Goal: Complete application form

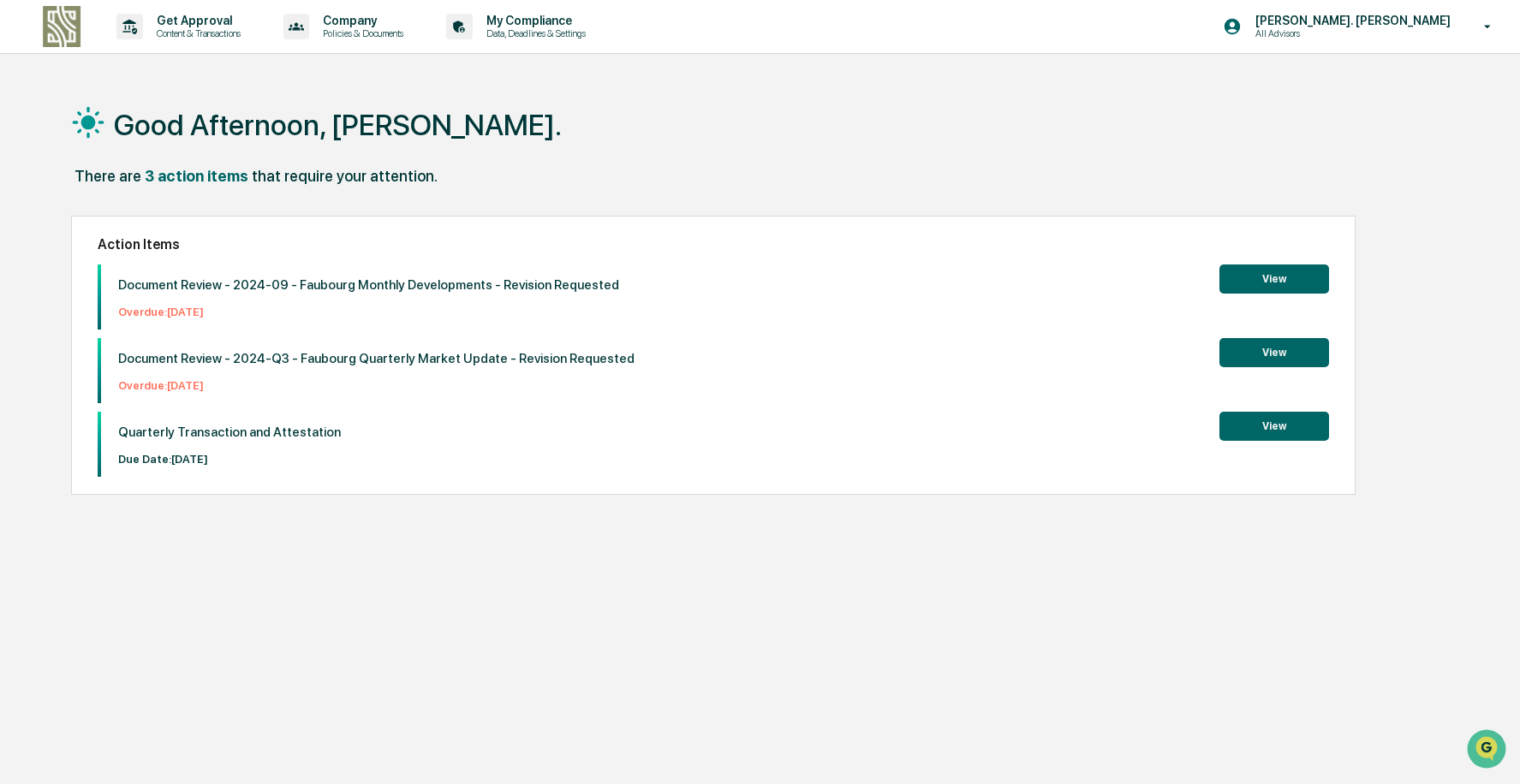
click at [1298, 425] on button "View" at bounding box center [1274, 426] width 109 height 30
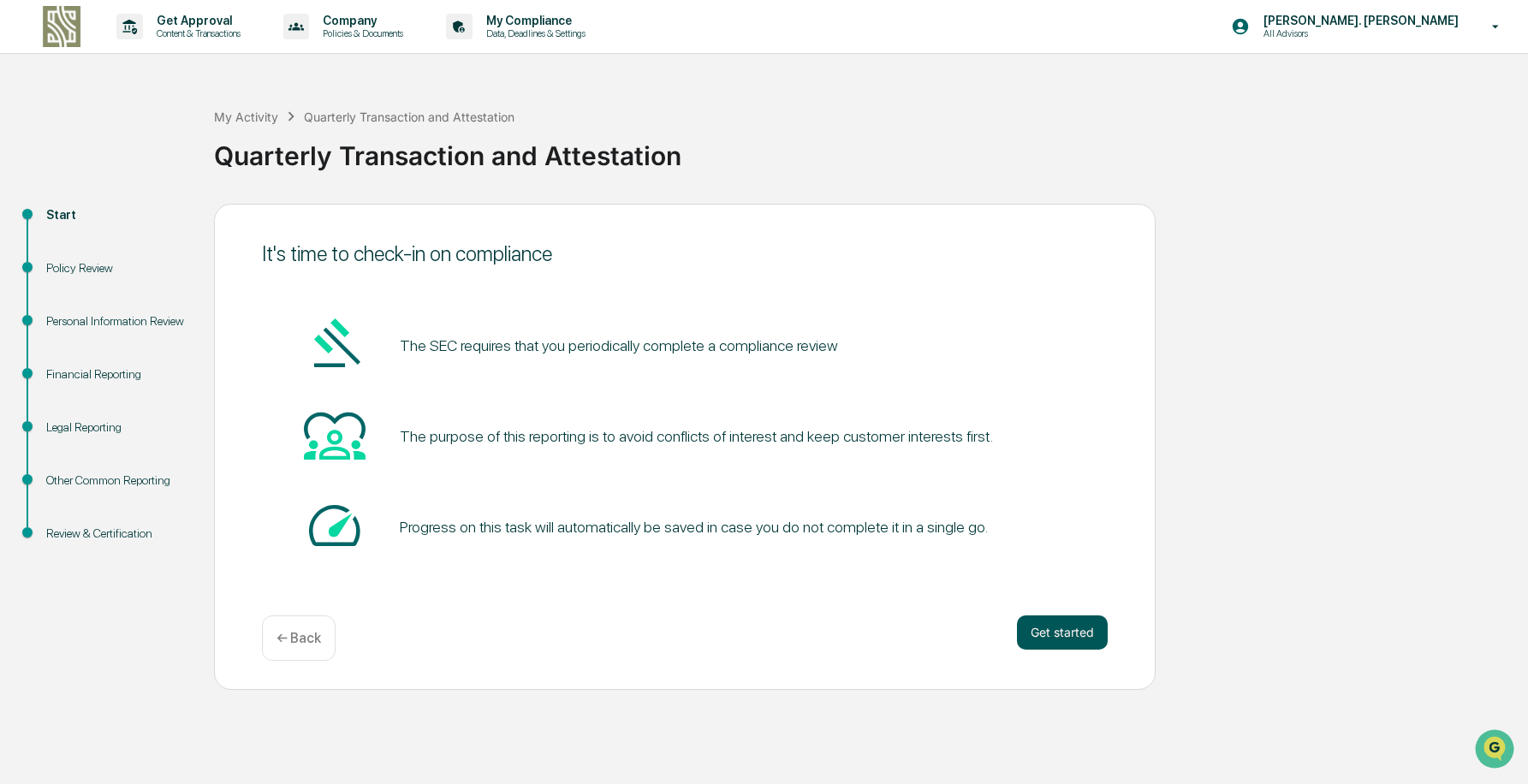
click at [1038, 624] on button "Get started" at bounding box center [1062, 633] width 90 height 34
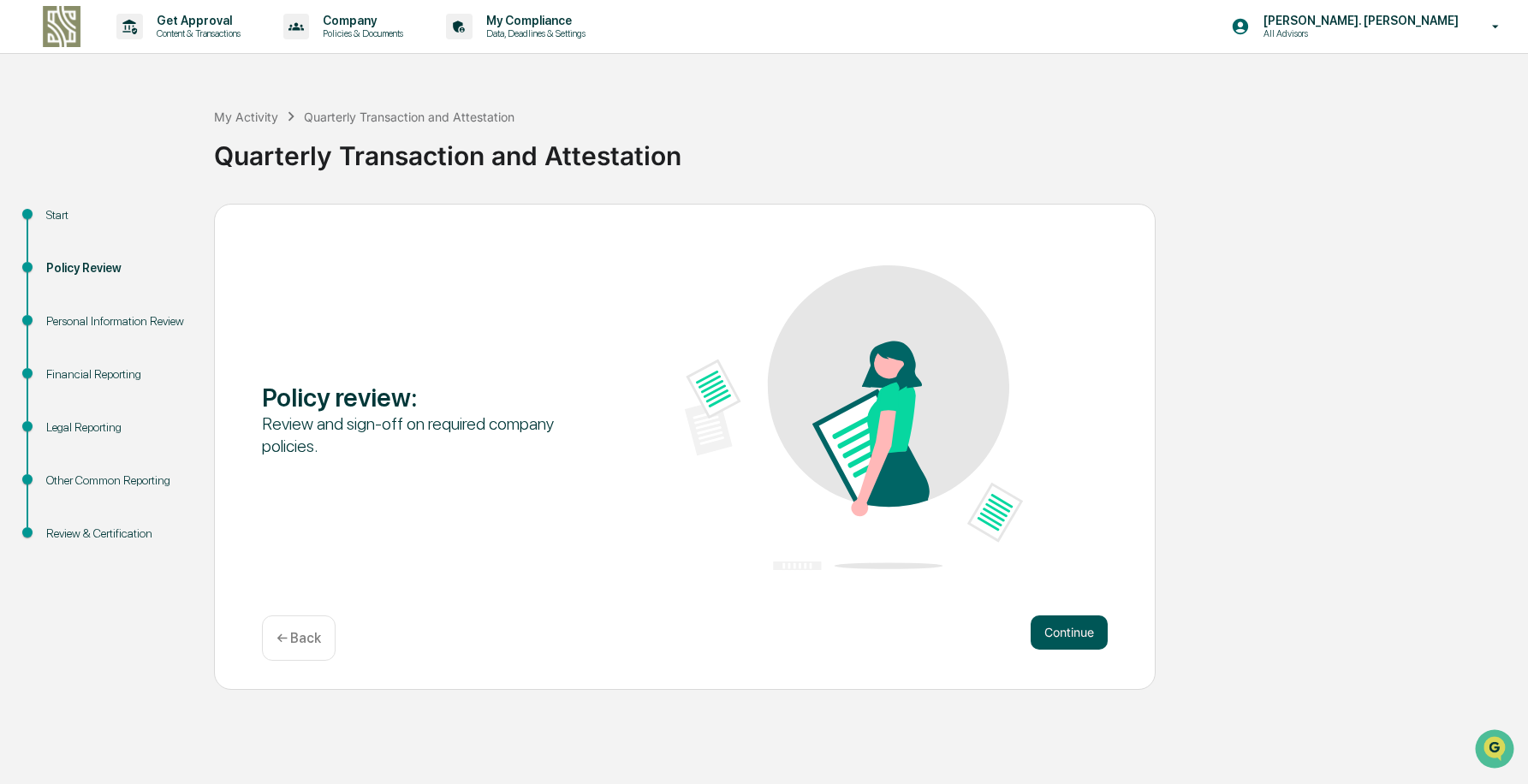
click at [1054, 643] on button "Continue" at bounding box center [1070, 633] width 77 height 34
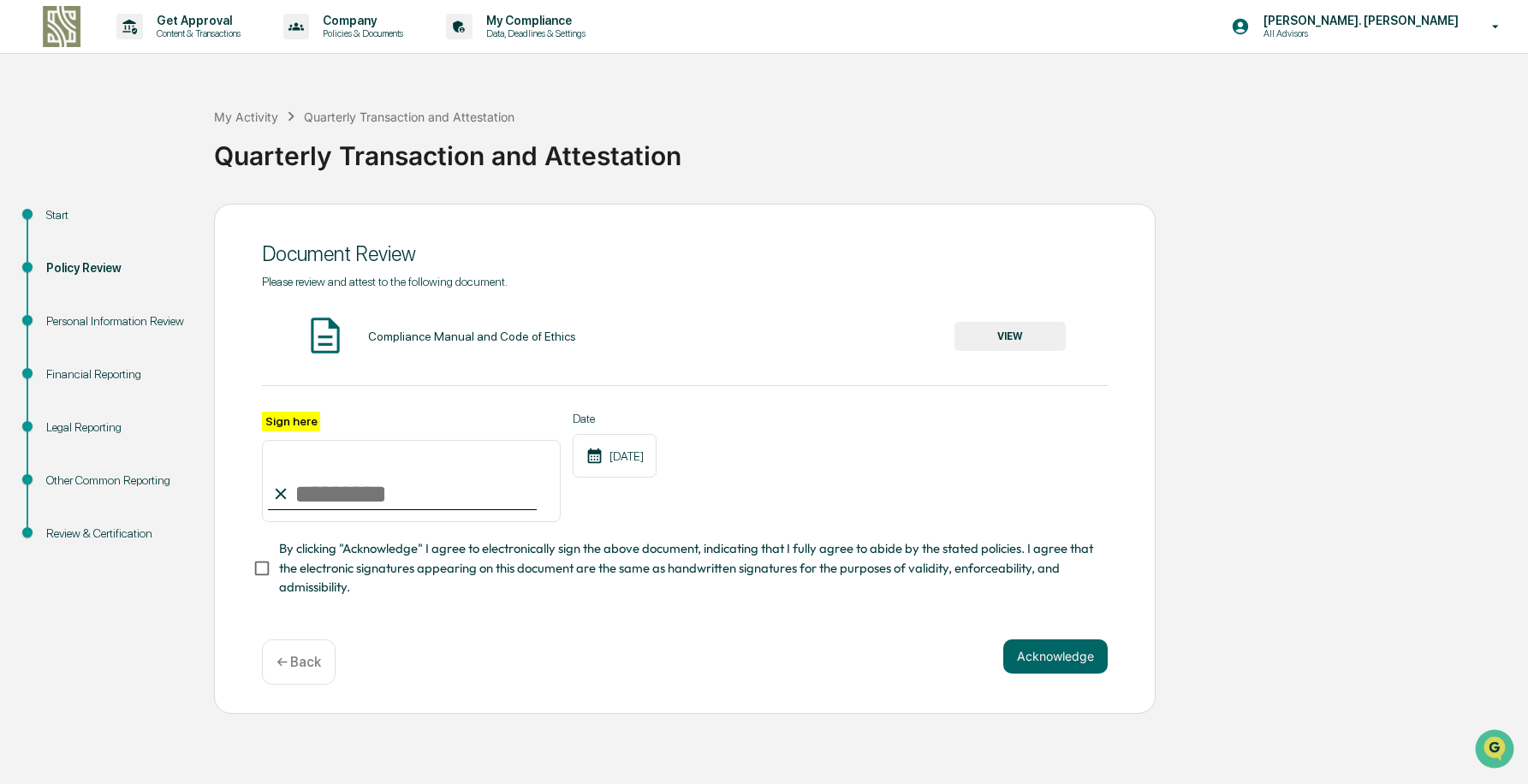
click at [309, 489] on input "Sign here" at bounding box center [412, 481] width 299 height 82
click at [1052, 324] on button "VIEW" at bounding box center [1010, 337] width 111 height 30
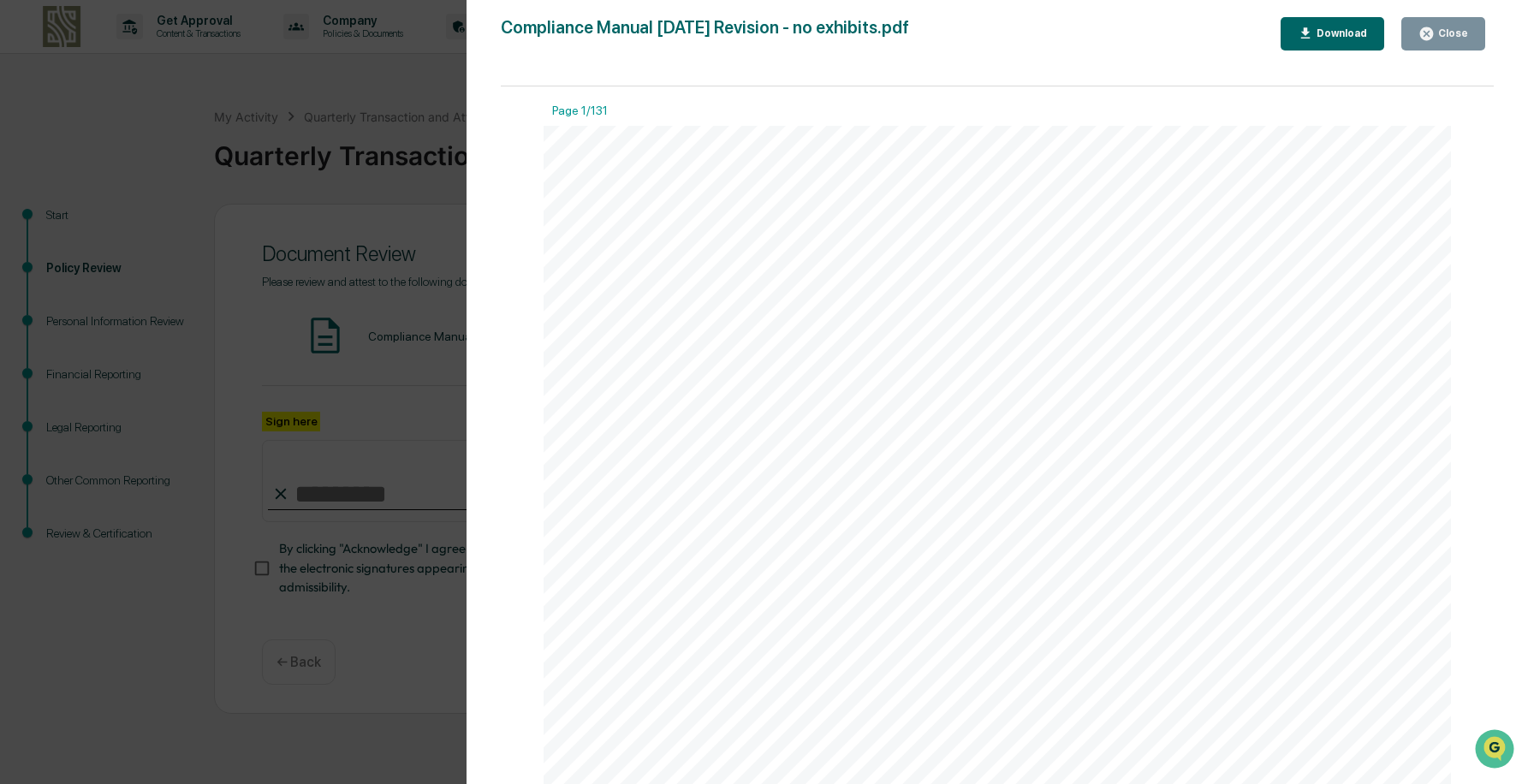
click at [1421, 29] on button "Close" at bounding box center [1444, 33] width 84 height 33
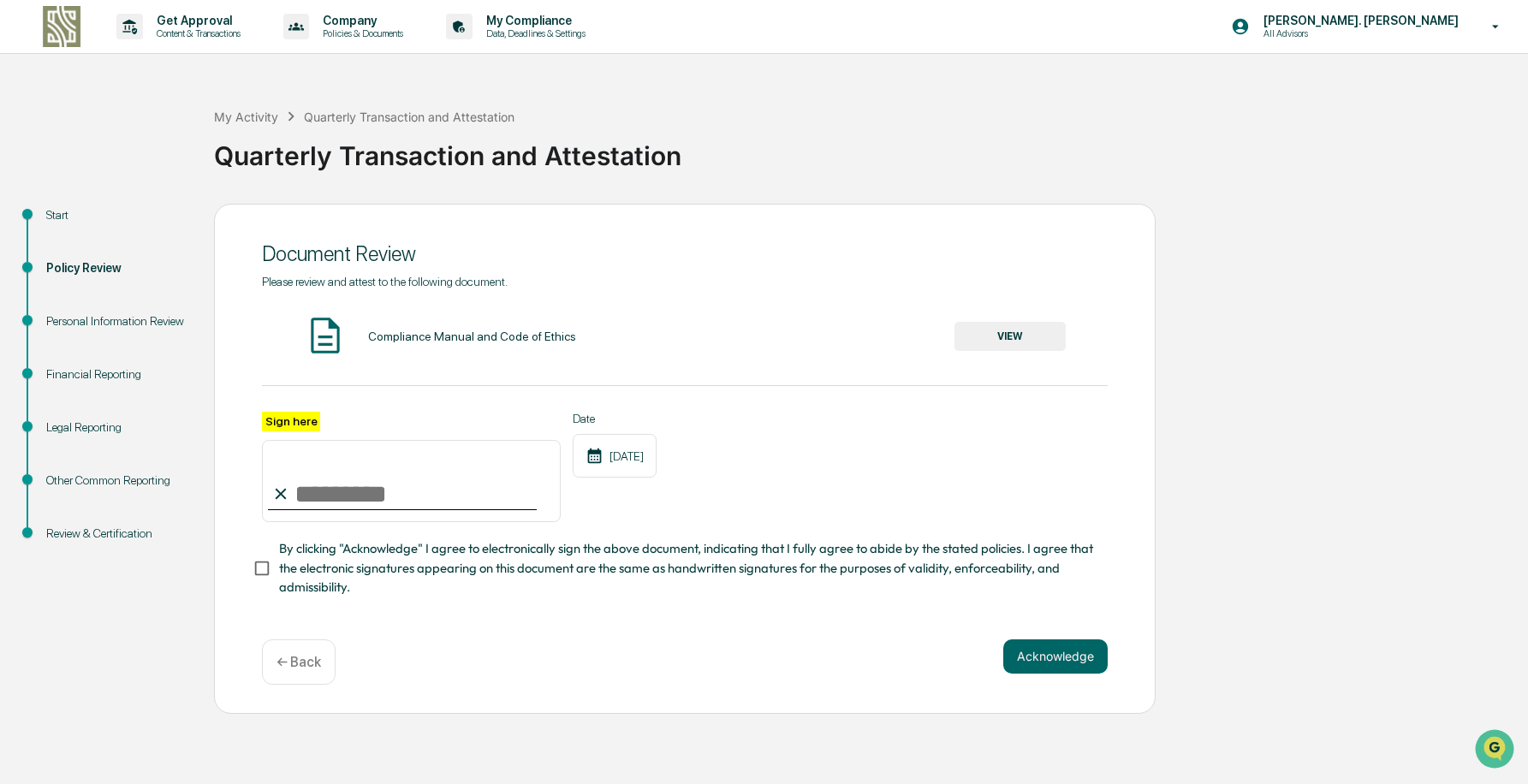
click at [383, 481] on input "Sign here" at bounding box center [412, 481] width 299 height 82
type input "**********"
click at [294, 582] on span "By clicking "Acknowledge" I agree to electronically sign the above document, in…" at bounding box center [687, 568] width 815 height 57
click at [1058, 674] on button "Acknowledge" at bounding box center [1055, 656] width 105 height 34
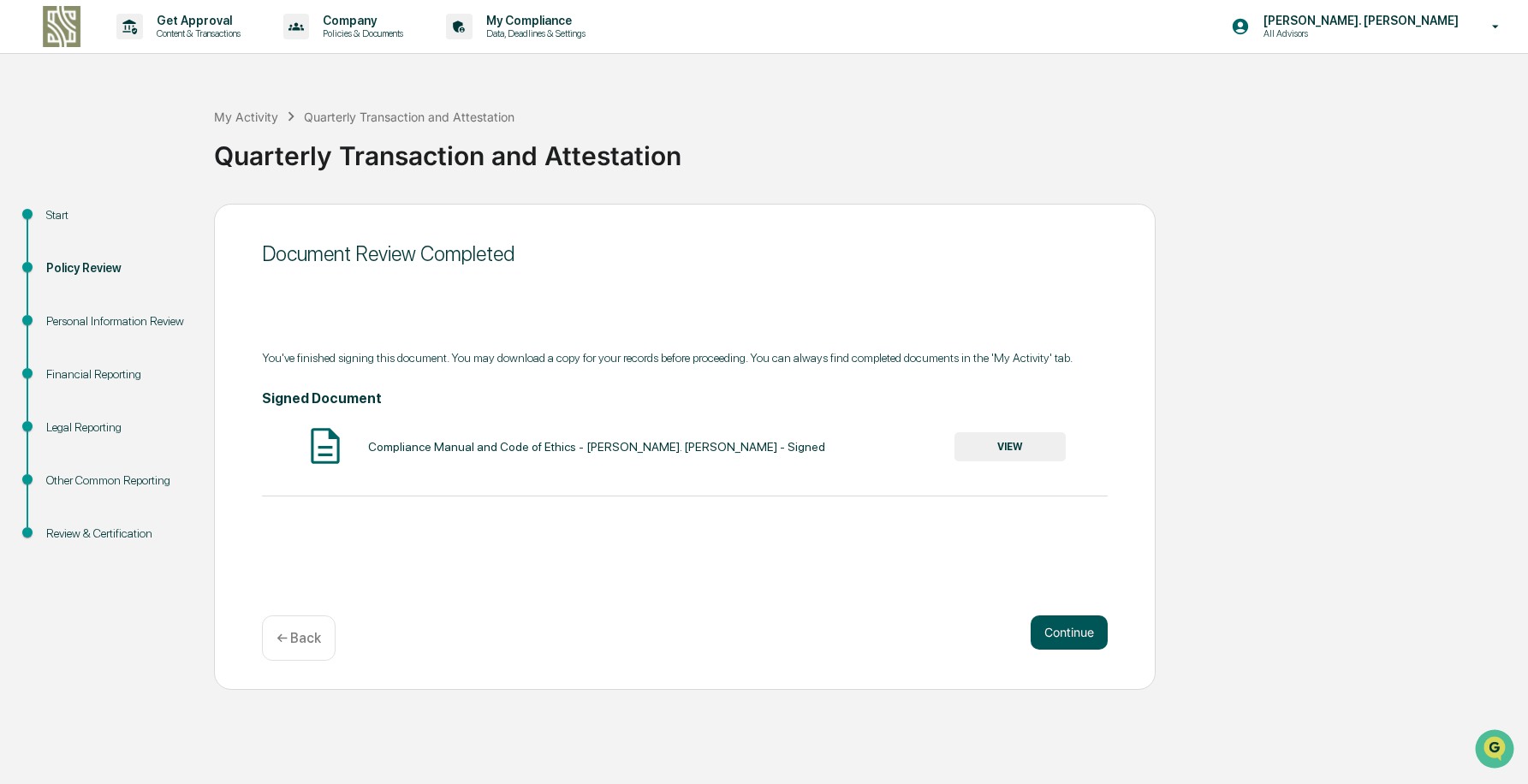
click at [1046, 624] on button "Continue" at bounding box center [1070, 633] width 77 height 34
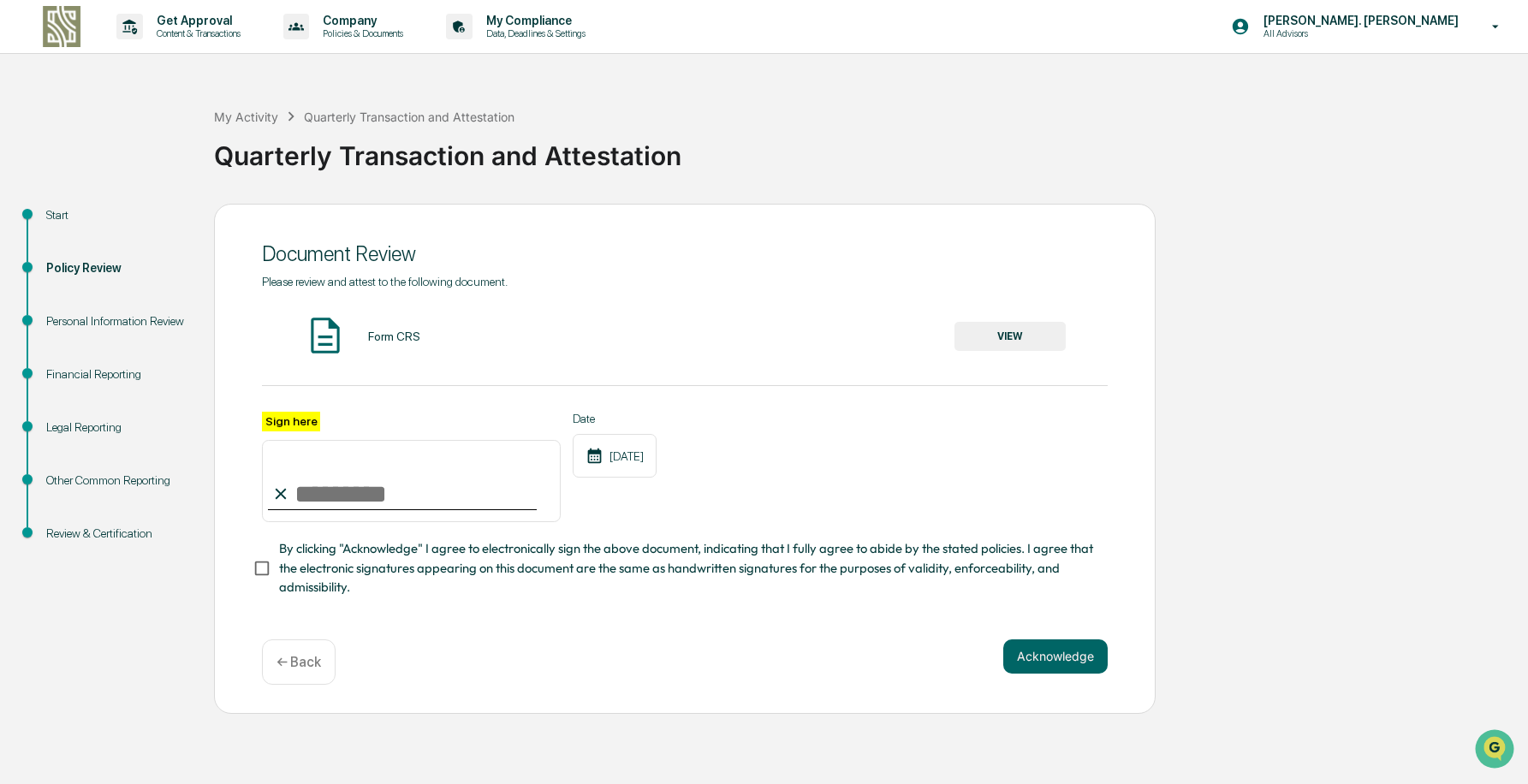
click at [1003, 320] on div "Form CRS VIEW" at bounding box center [685, 337] width 846 height 46
click at [992, 343] on button "VIEW" at bounding box center [1010, 337] width 111 height 30
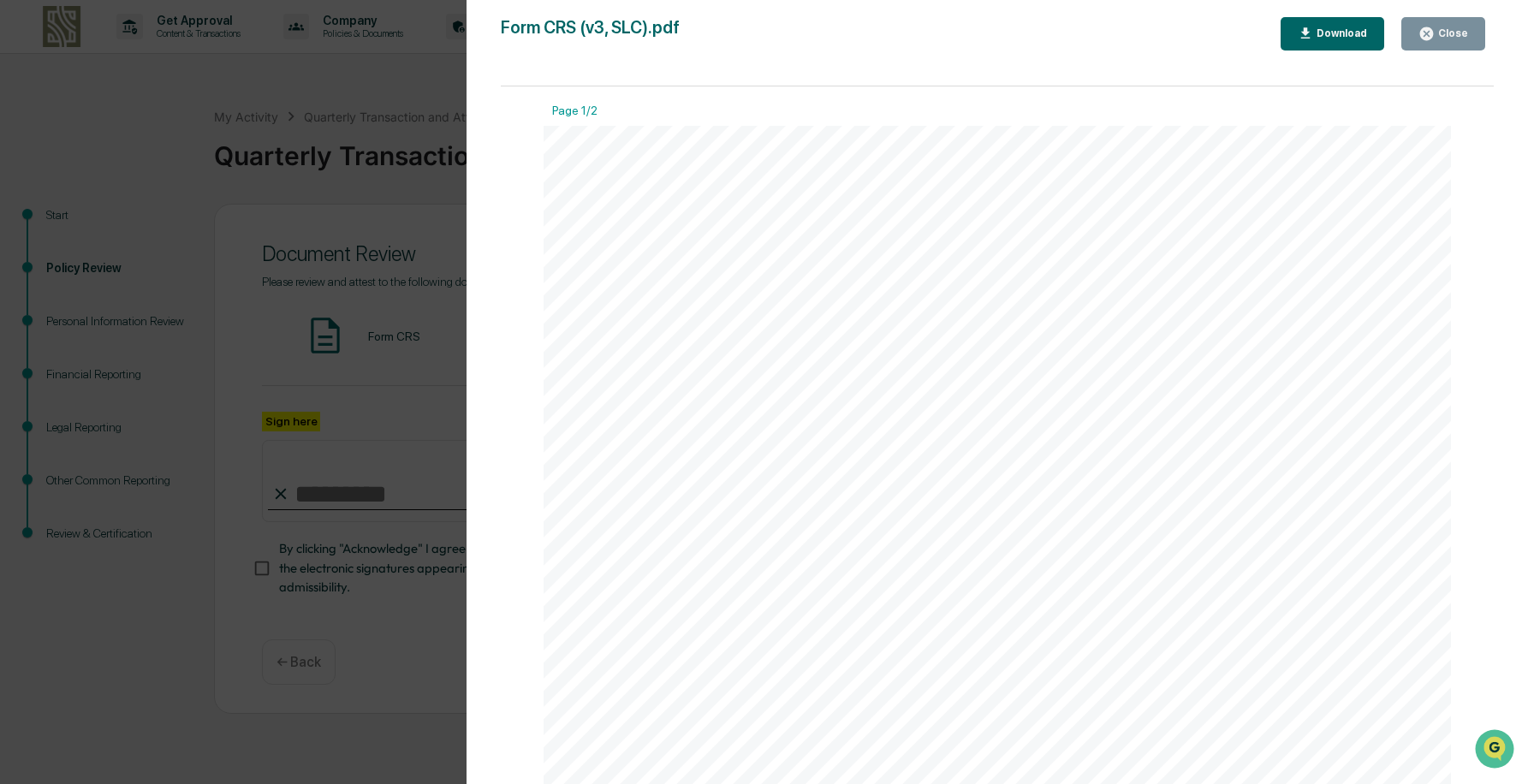
click at [1441, 35] on div "Close" at bounding box center [1451, 33] width 33 height 12
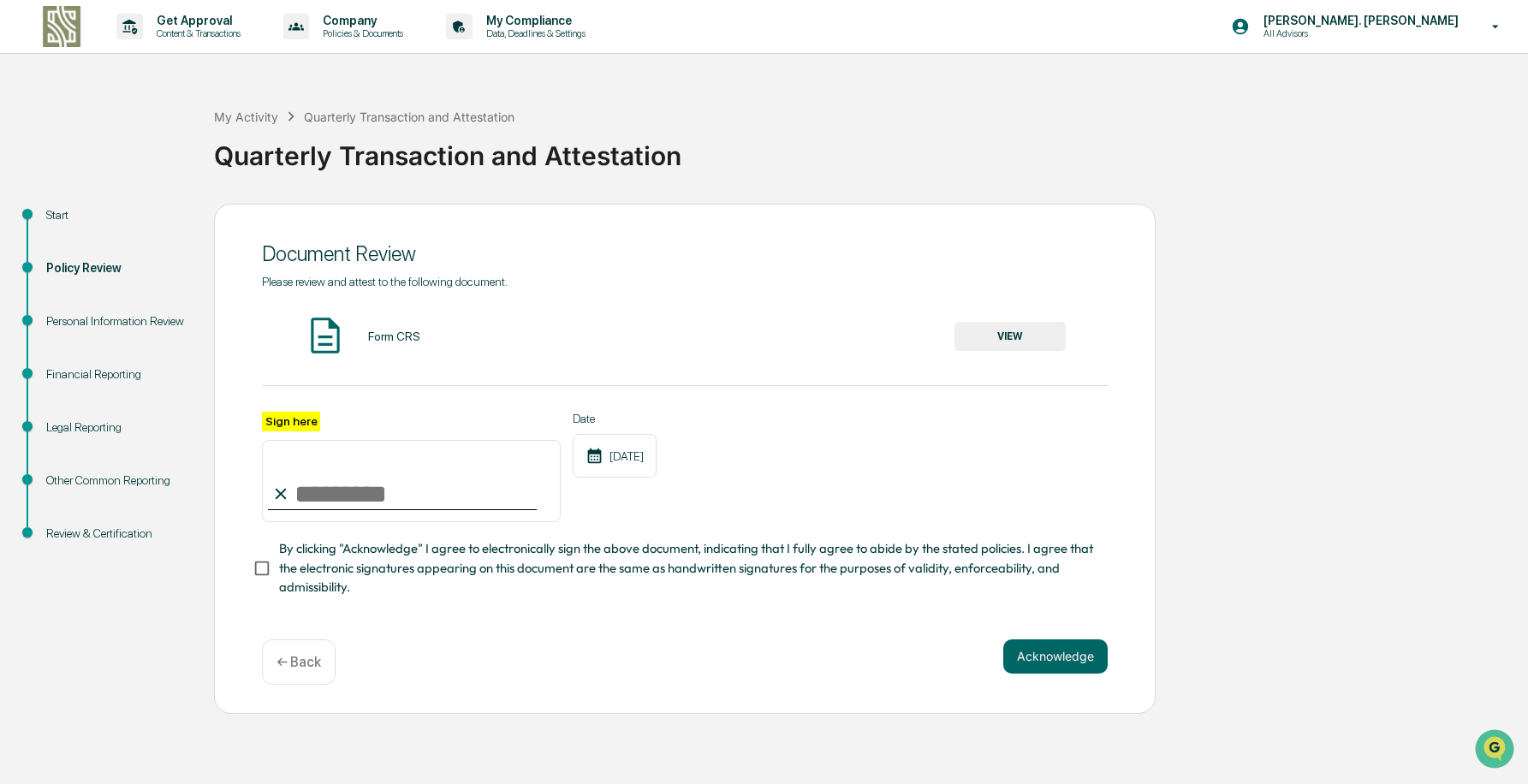
click at [420, 498] on input "Sign here" at bounding box center [412, 481] width 299 height 82
type input "**********"
click at [320, 576] on span "By clicking "Acknowledge" I agree to electronically sign the above document, in…" at bounding box center [687, 568] width 815 height 57
click at [1047, 663] on button "Acknowledge" at bounding box center [1055, 656] width 105 height 34
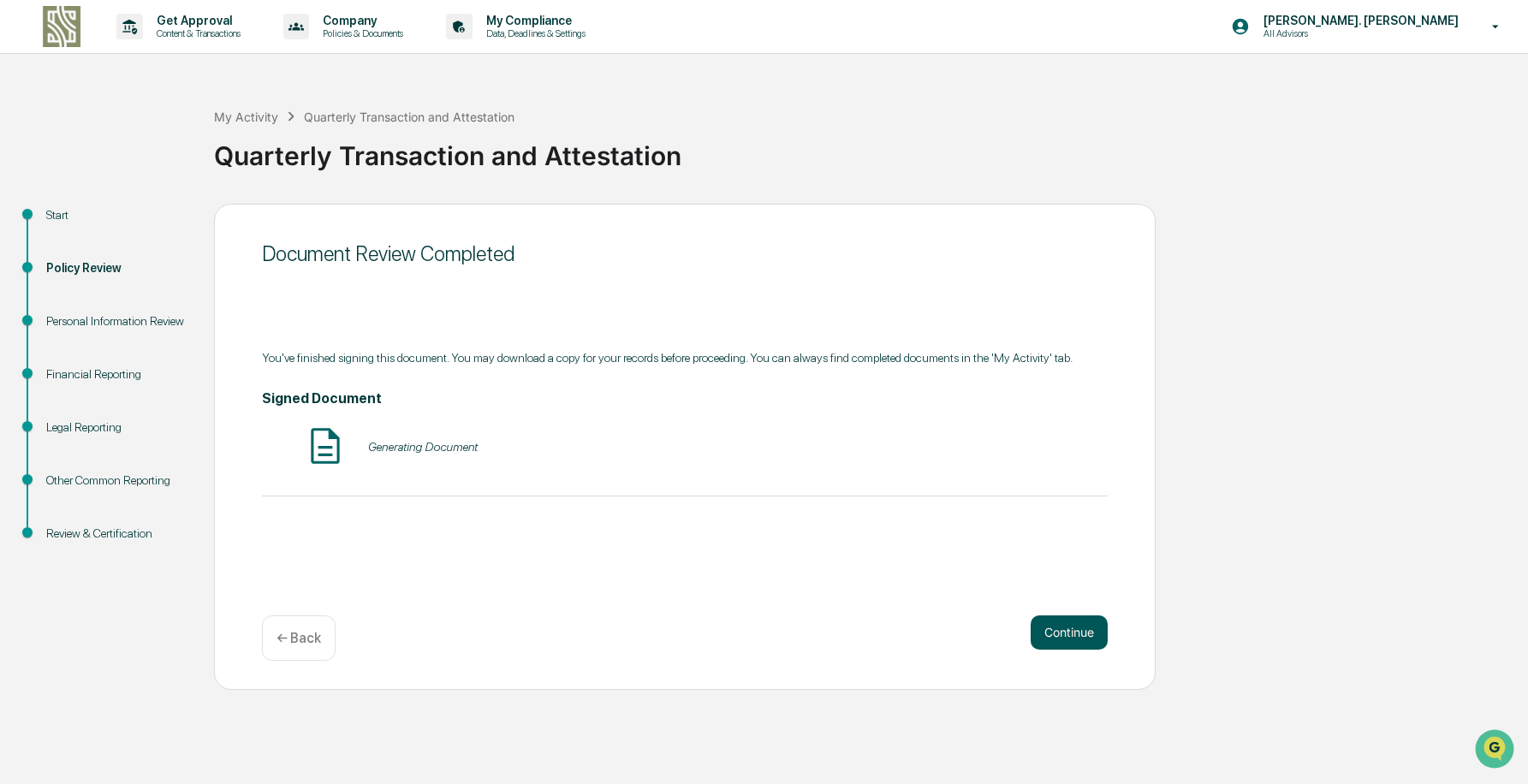
click at [1047, 628] on button "Continue" at bounding box center [1070, 633] width 77 height 34
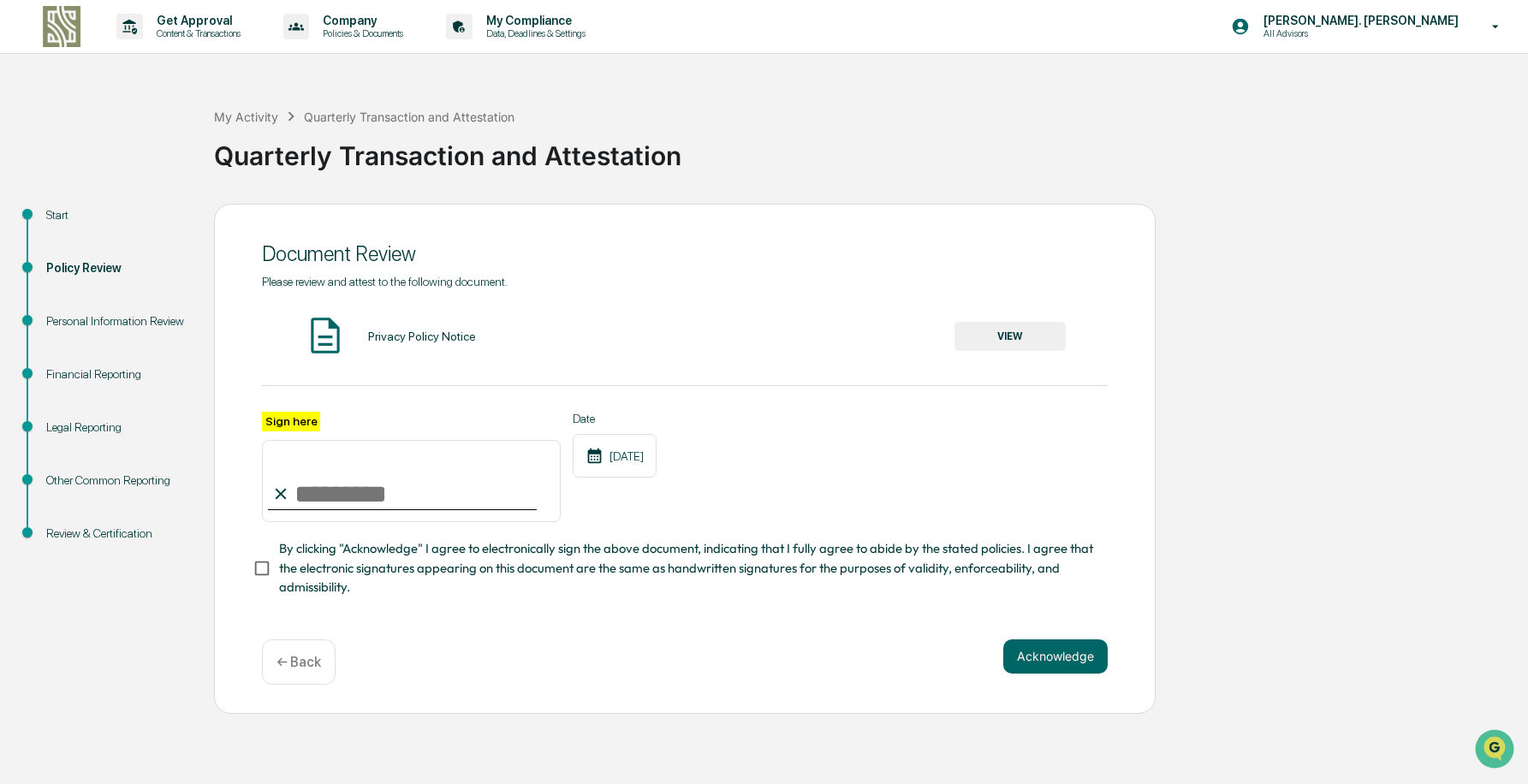
click at [979, 340] on button "VIEW" at bounding box center [1010, 337] width 111 height 30
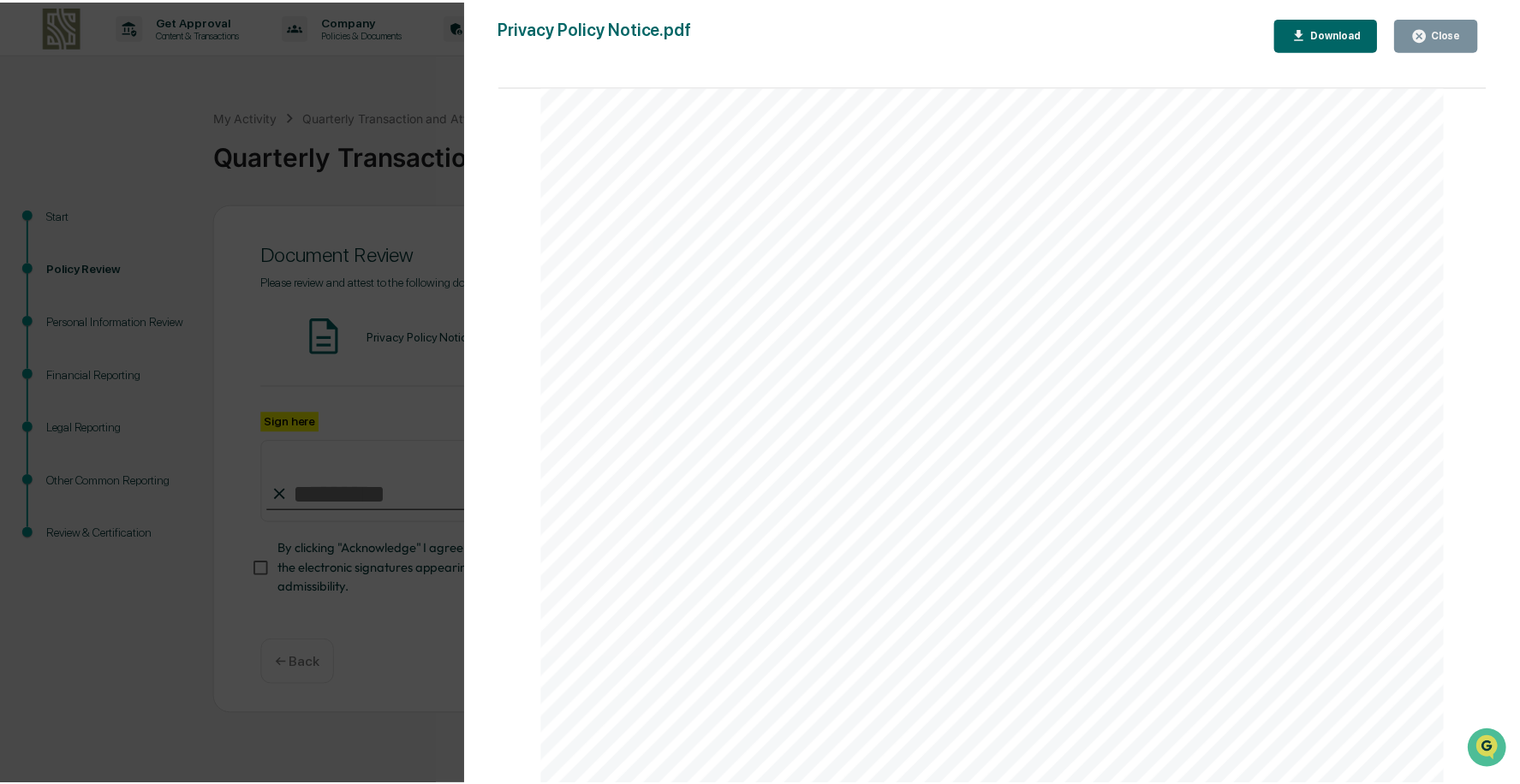
scroll to position [514, 0]
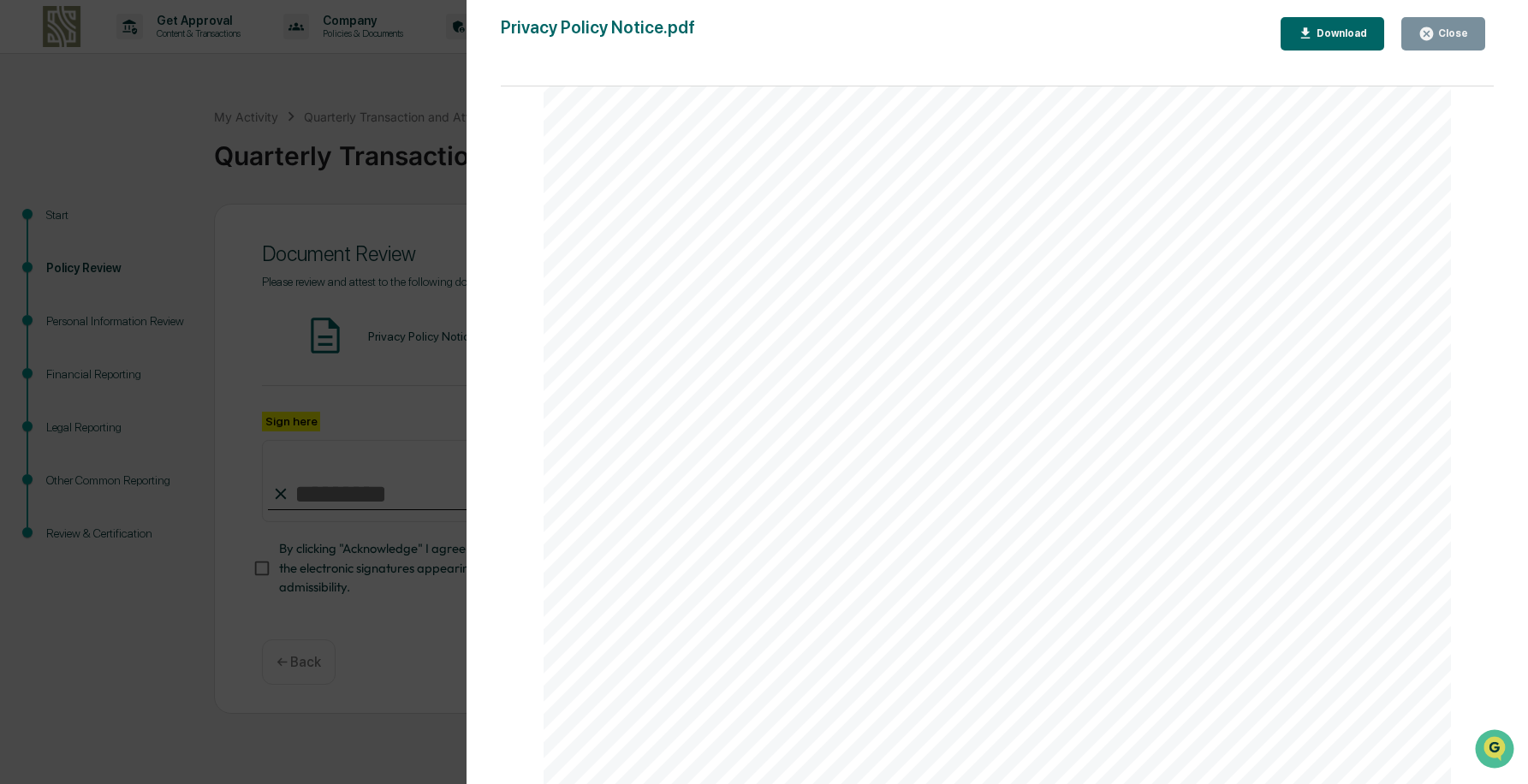
click at [1441, 32] on div "Close" at bounding box center [1451, 33] width 33 height 12
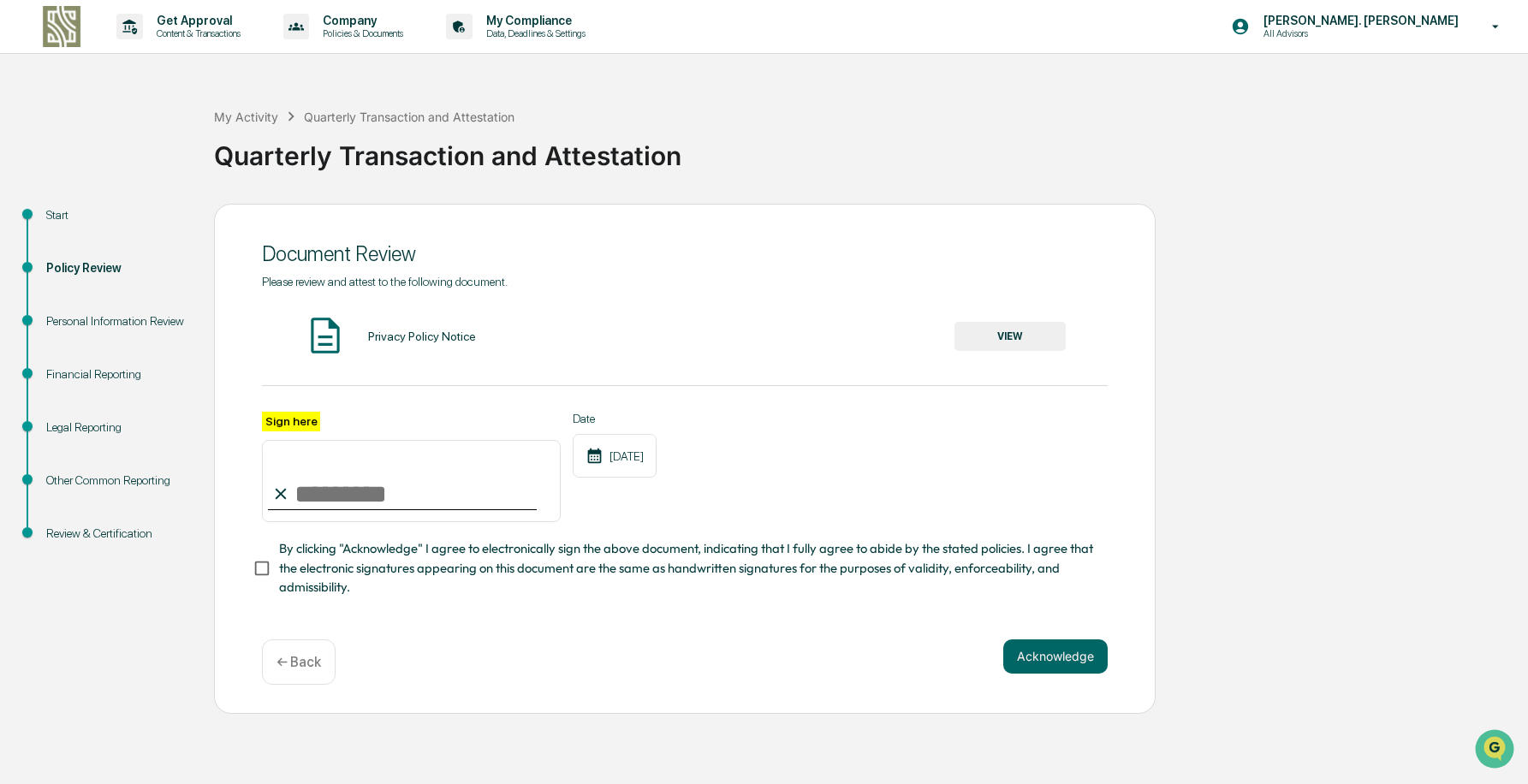
click at [328, 498] on input "Sign here" at bounding box center [412, 481] width 299 height 82
type input "**********"
drag, startPoint x: 403, startPoint y: 576, endPoint x: 576, endPoint y: 600, distance: 174.7
click at [403, 576] on span "By clicking "Acknowledge" I agree to electronically sign the above document, in…" at bounding box center [687, 568] width 815 height 57
click at [1050, 659] on button "Acknowledge" at bounding box center [1055, 656] width 105 height 34
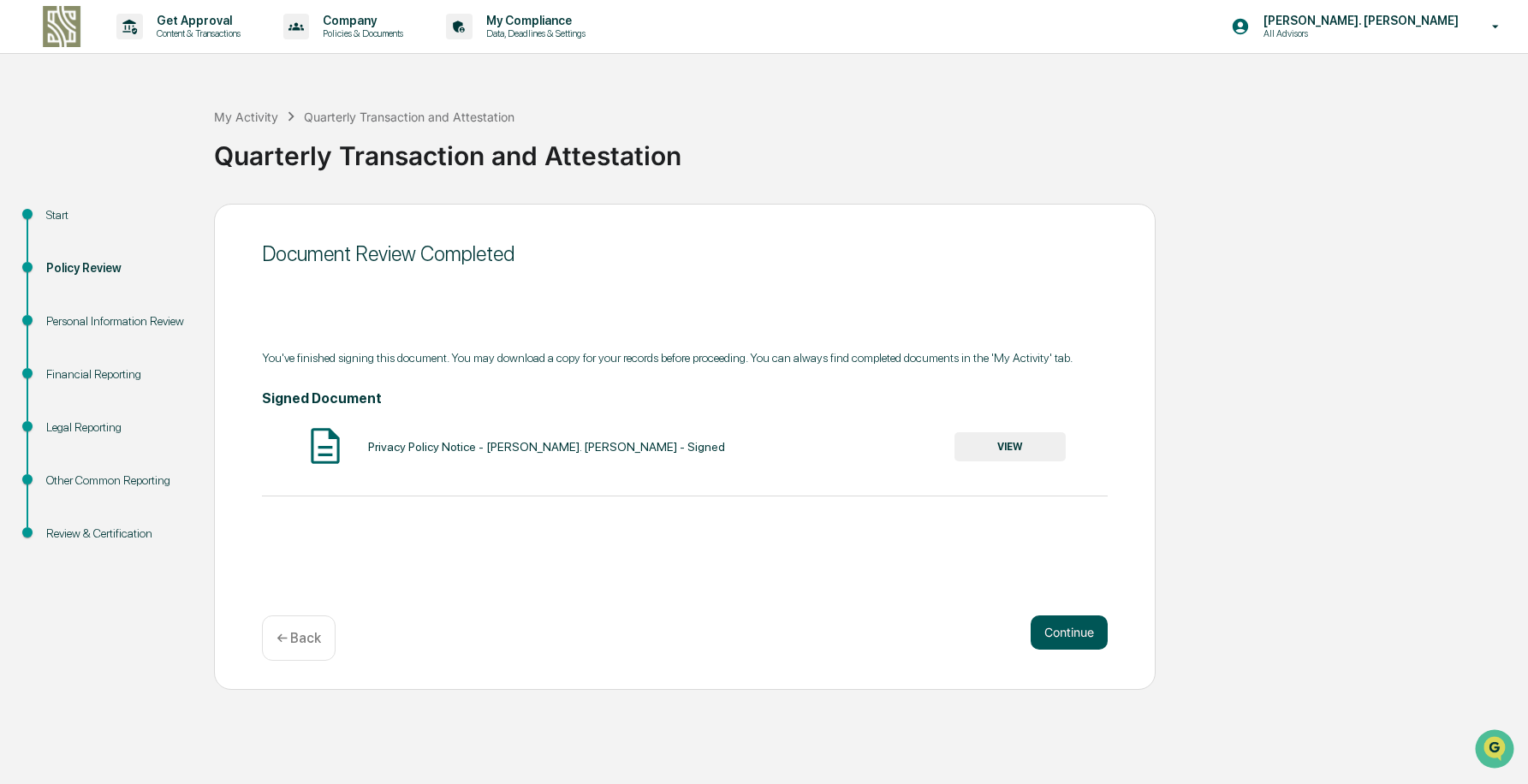
click at [1064, 628] on button "Continue" at bounding box center [1070, 633] width 77 height 34
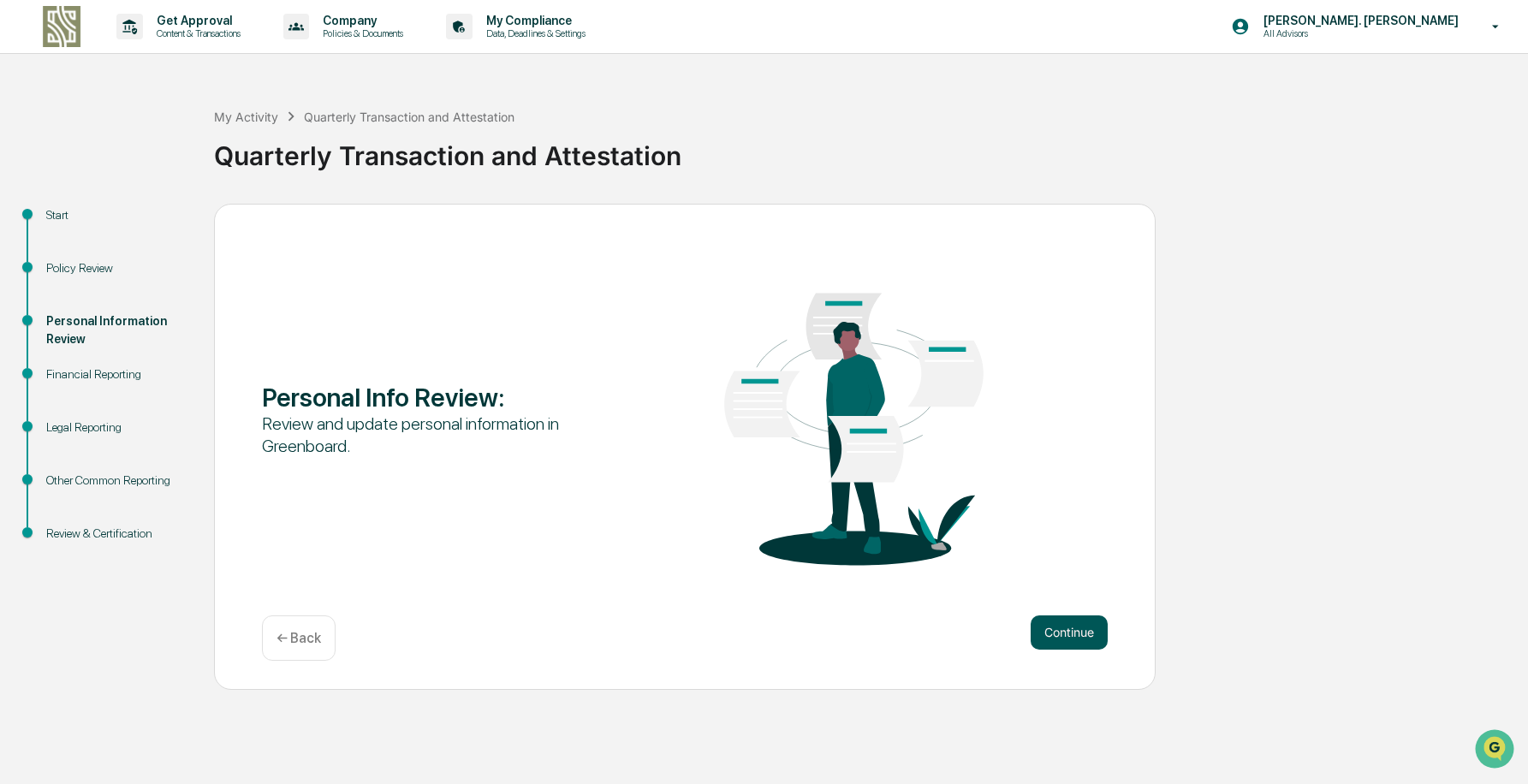
click at [1063, 629] on button "Continue" at bounding box center [1070, 633] width 77 height 34
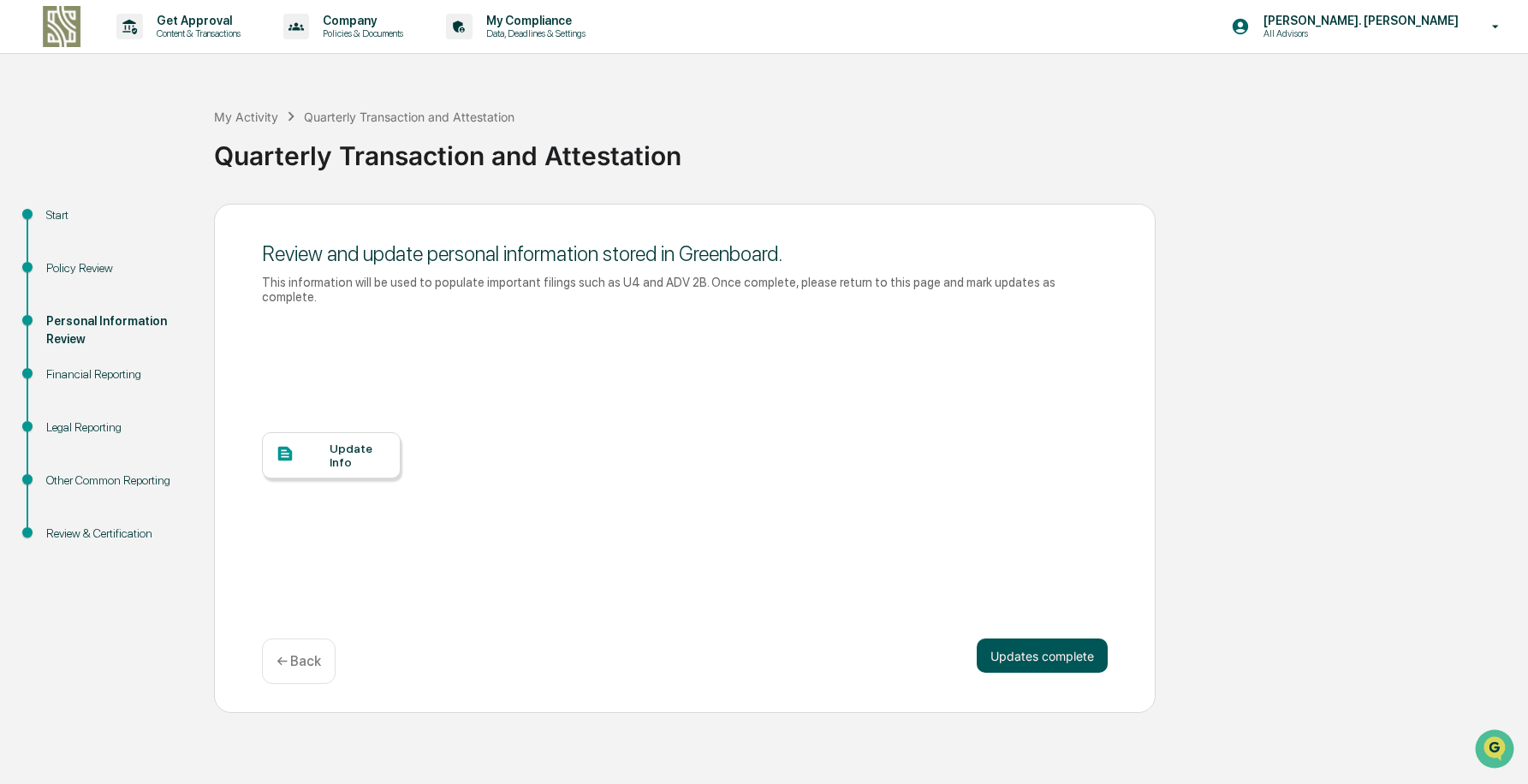
click at [1038, 639] on button "Updates complete" at bounding box center [1042, 656] width 131 height 34
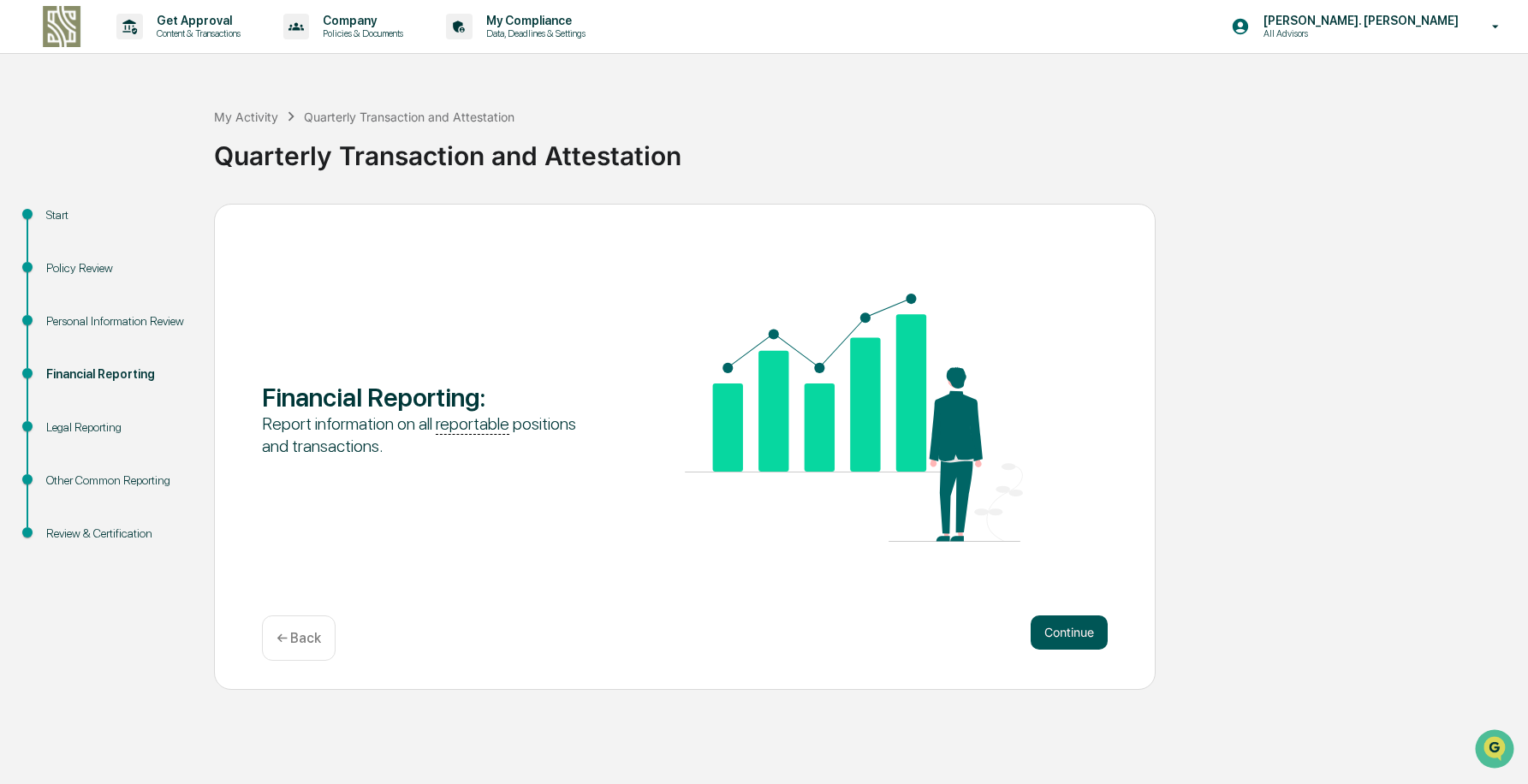
click at [1046, 627] on button "Continue" at bounding box center [1070, 633] width 77 height 34
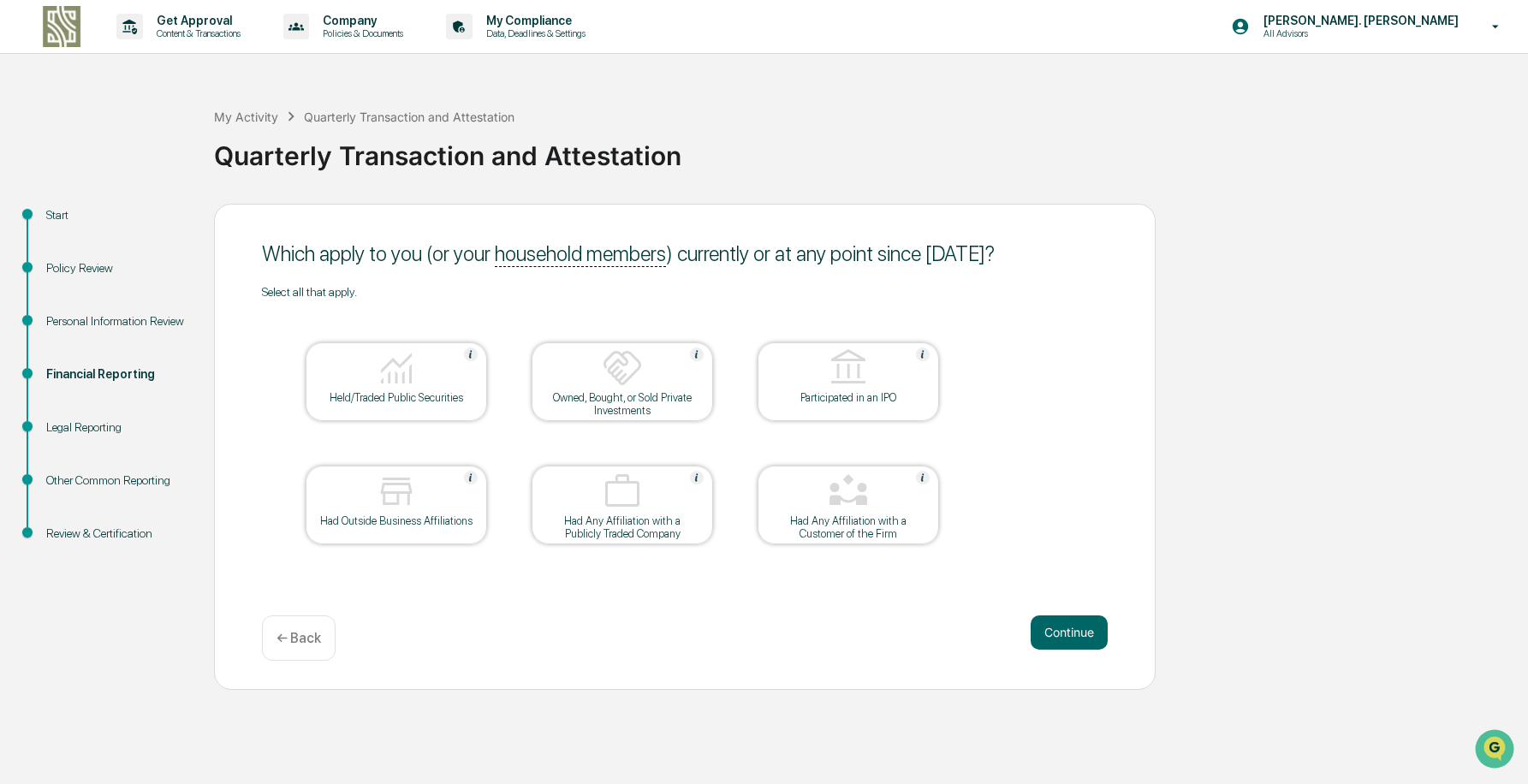
click at [1046, 627] on button "Continue" at bounding box center [1070, 633] width 77 height 34
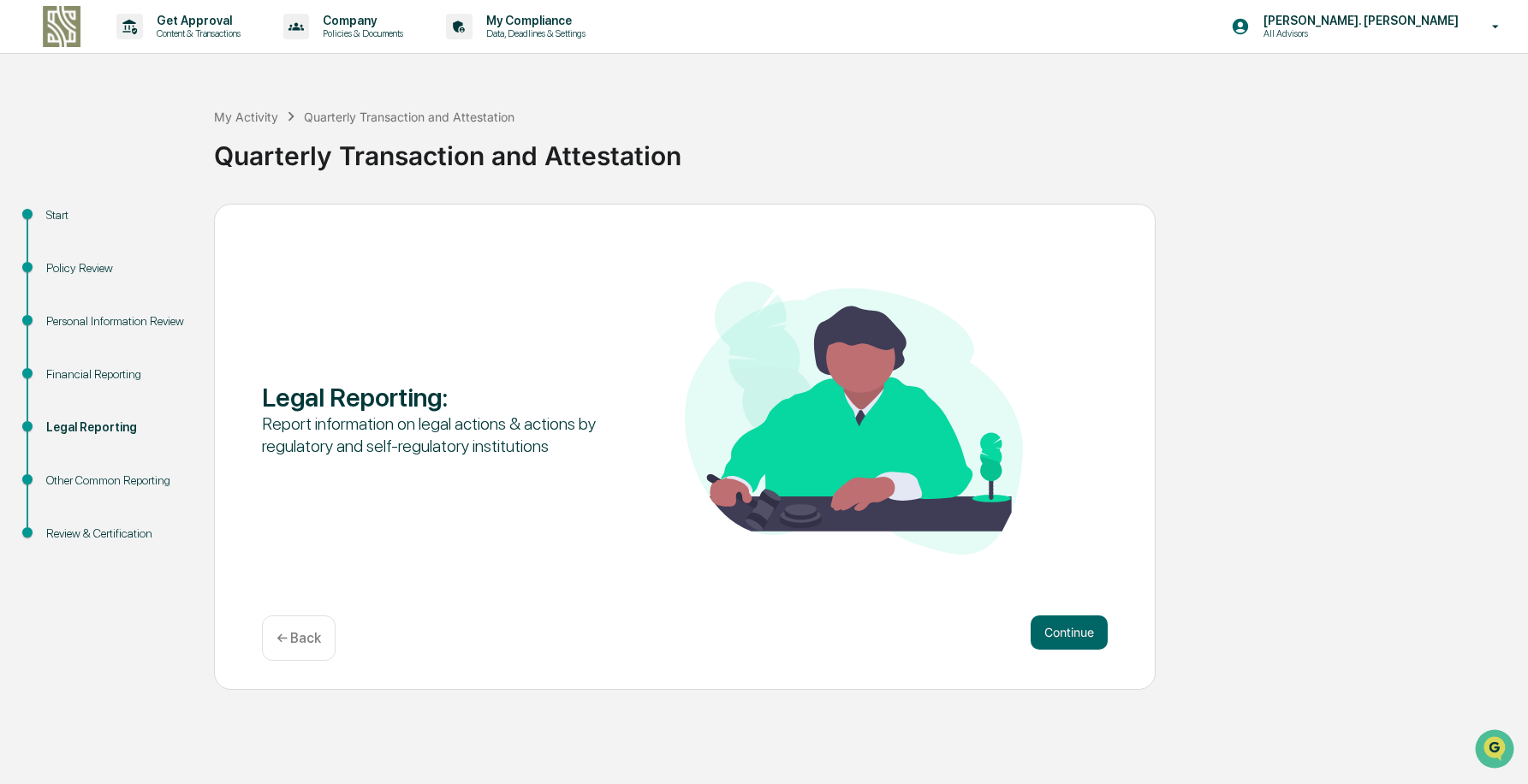
click at [1046, 627] on button "Continue" at bounding box center [1070, 633] width 77 height 34
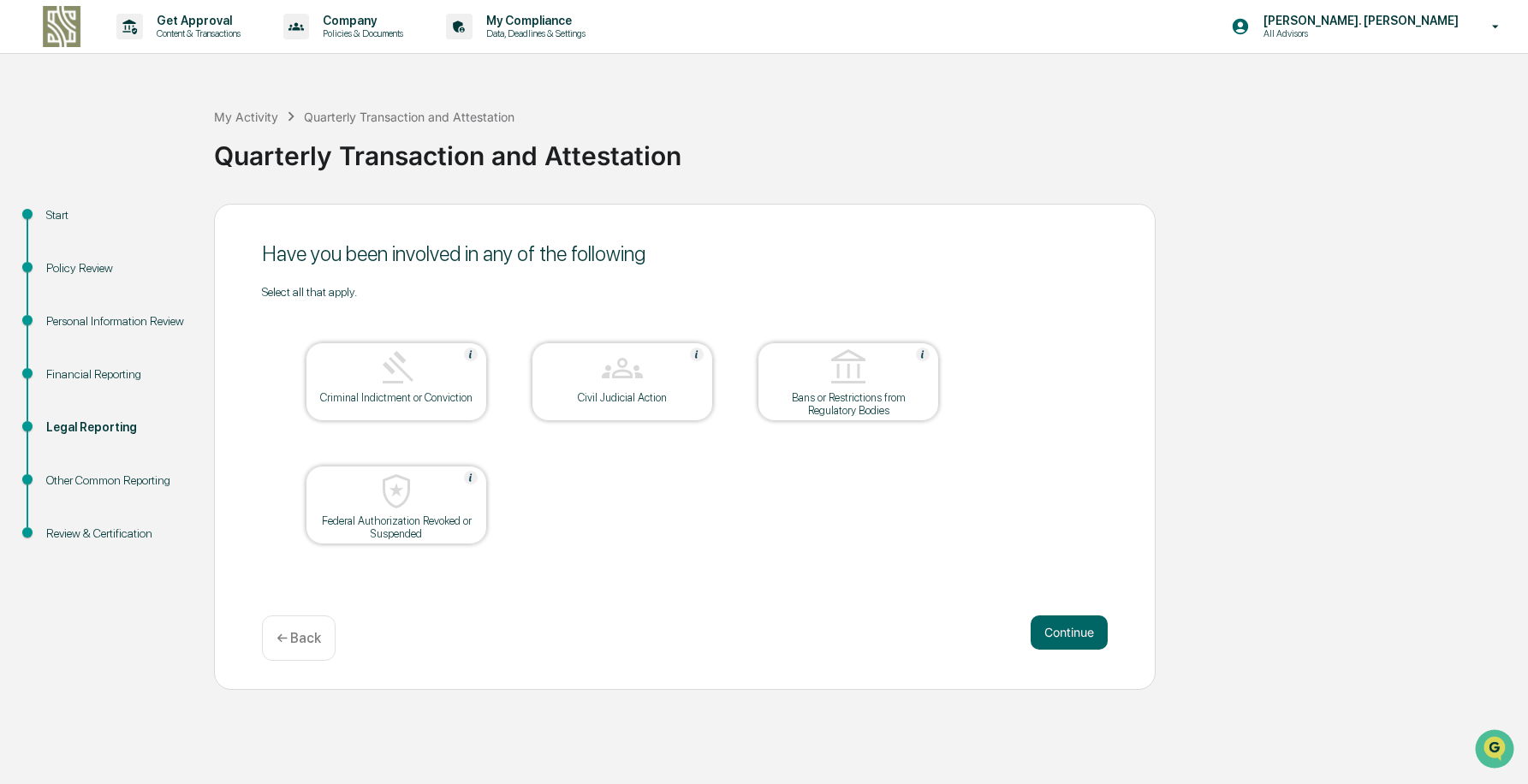
click at [312, 647] on div "← Back" at bounding box center [299, 638] width 73 height 46
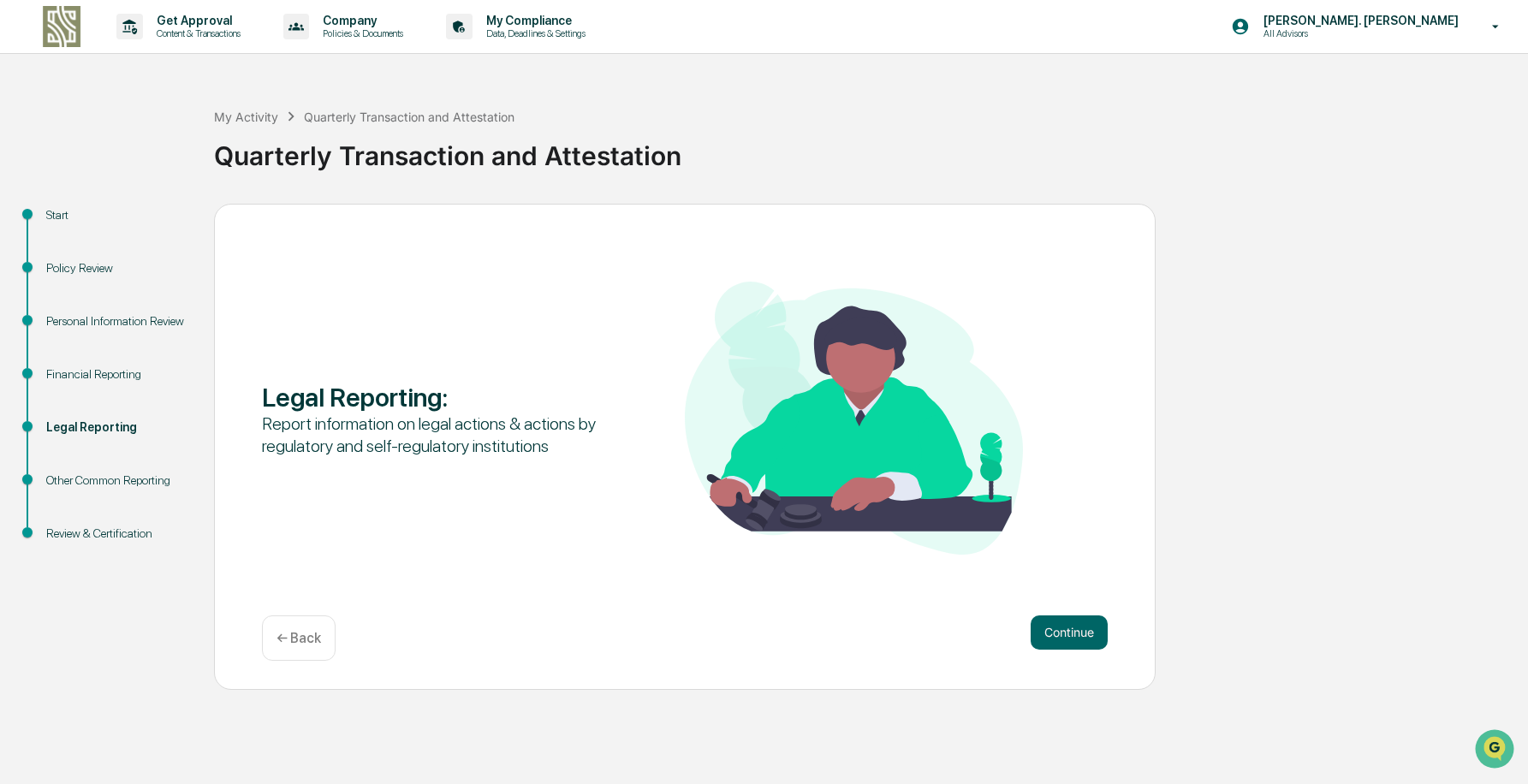
click at [312, 647] on div "← Back" at bounding box center [299, 638] width 73 height 46
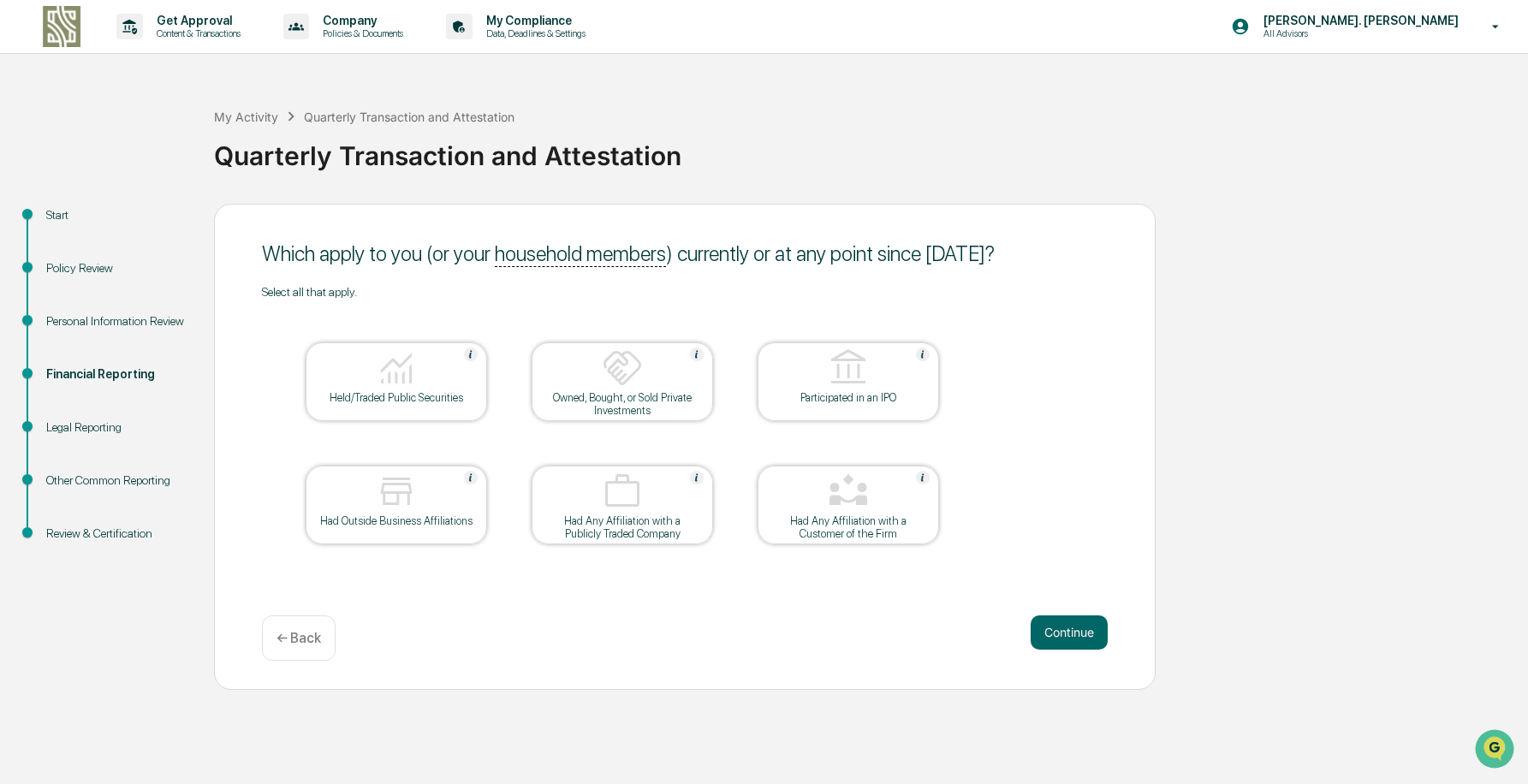
click at [366, 371] on div at bounding box center [396, 369] width 171 height 44
click at [320, 630] on div "← Back" at bounding box center [299, 638] width 73 height 46
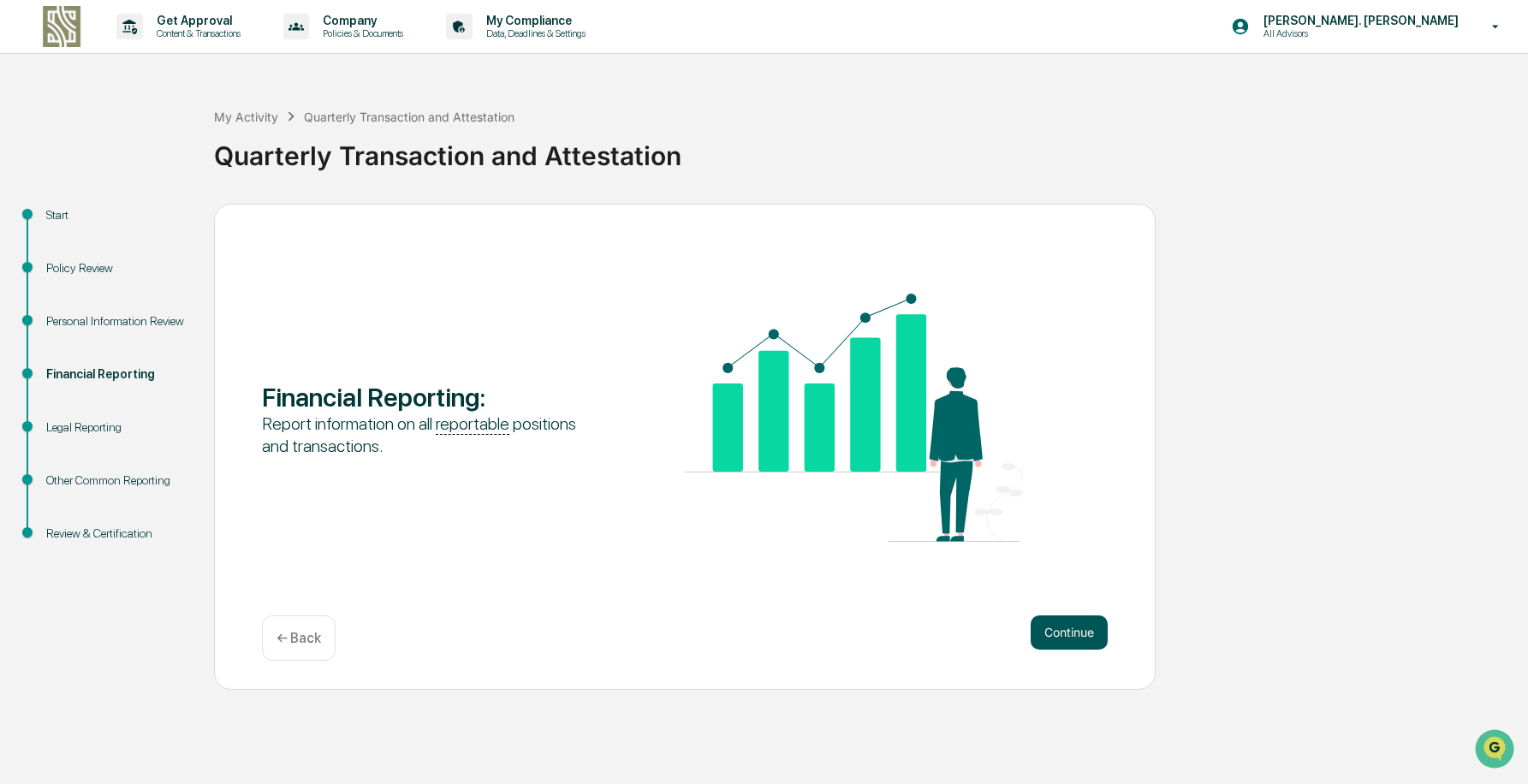
click at [1067, 625] on button "Continue" at bounding box center [1070, 633] width 77 height 34
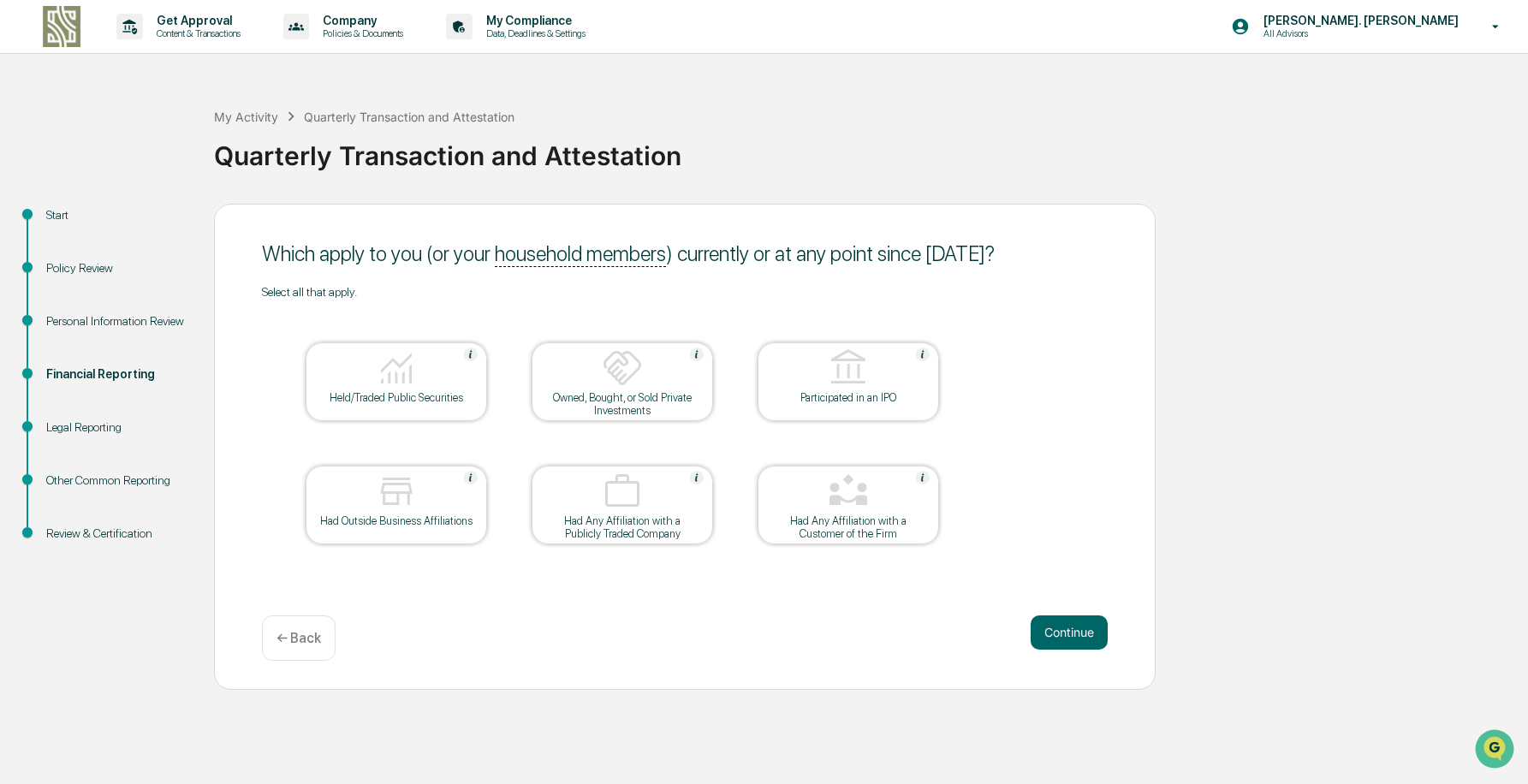
click at [404, 386] on img at bounding box center [397, 368] width 41 height 41
click at [866, 516] on div "Had Any Affiliation with a Customer of the Firm" at bounding box center [849, 527] width 154 height 26
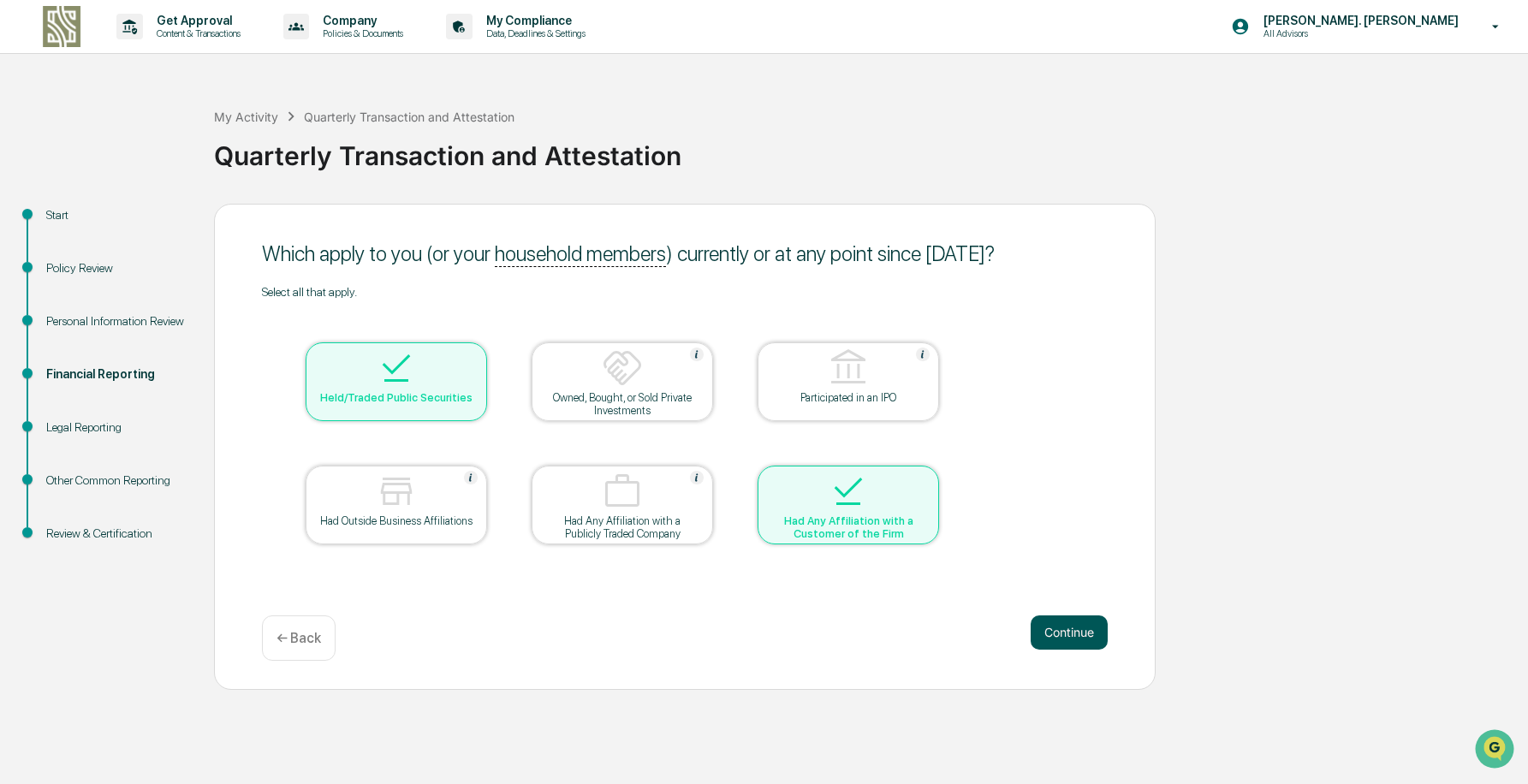
click at [1063, 631] on button "Continue" at bounding box center [1070, 633] width 77 height 34
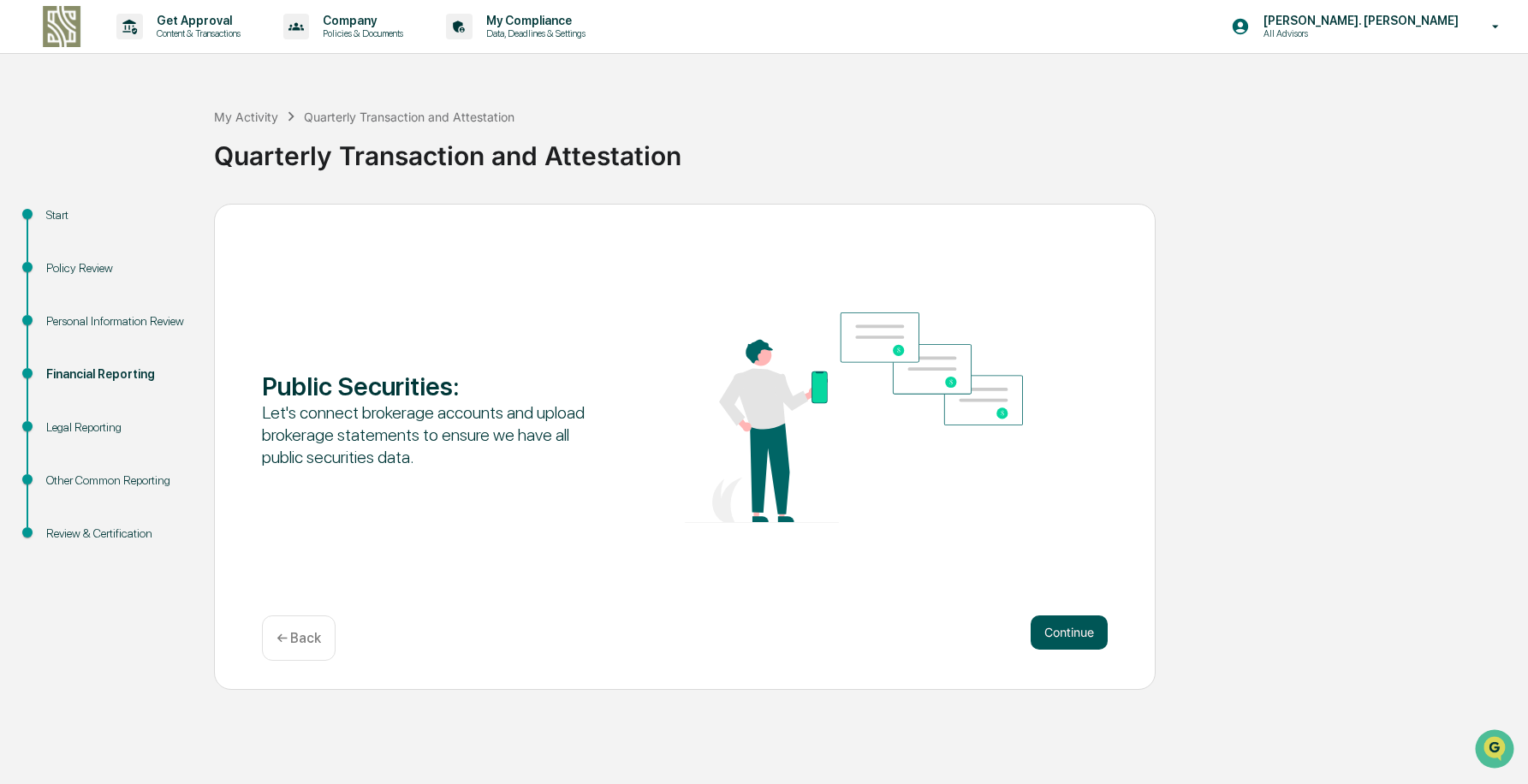
click at [1062, 619] on button "Continue" at bounding box center [1070, 633] width 77 height 34
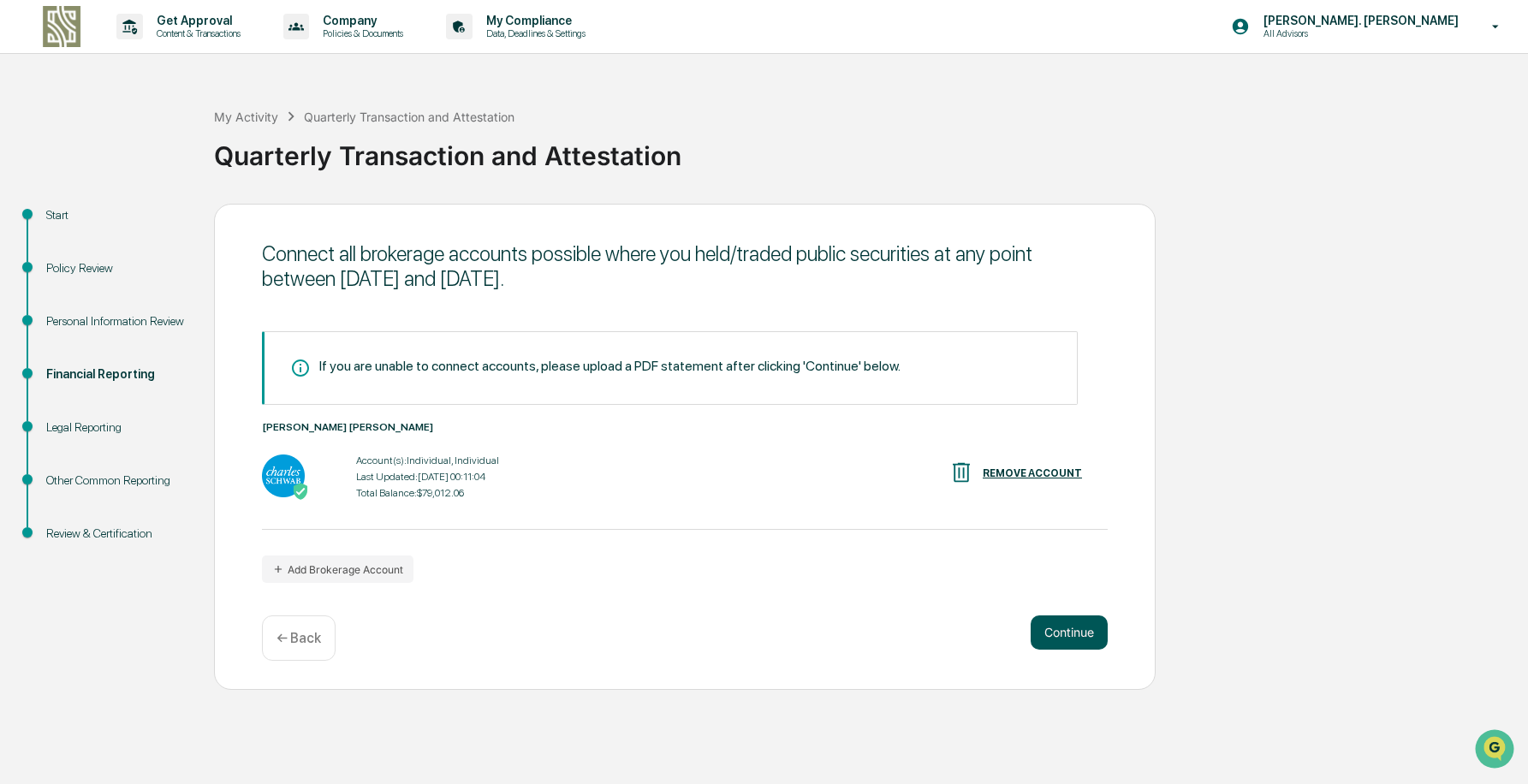
click at [1062, 629] on button "Continue" at bounding box center [1070, 633] width 77 height 34
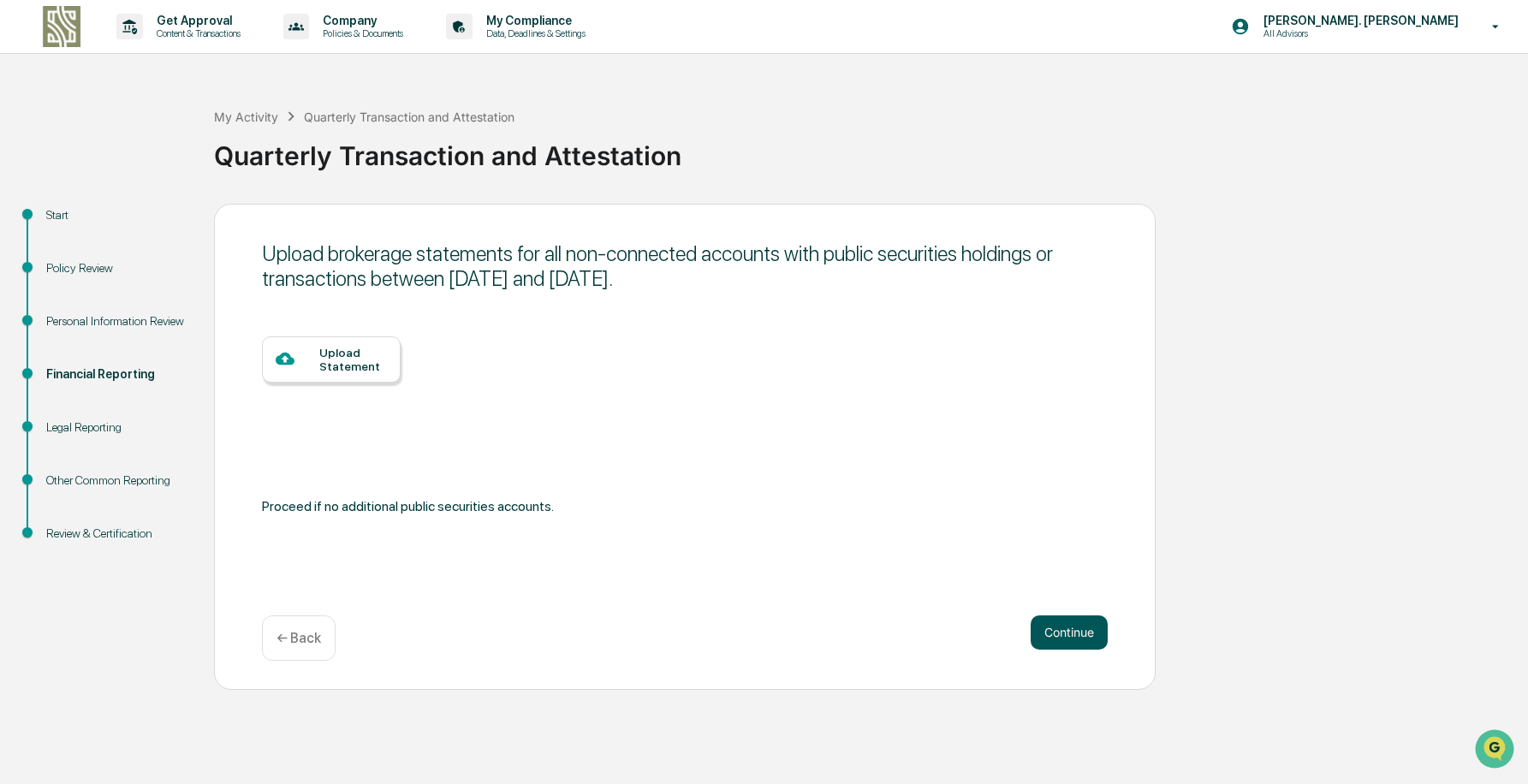
click at [1060, 622] on button "Continue" at bounding box center [1070, 633] width 77 height 34
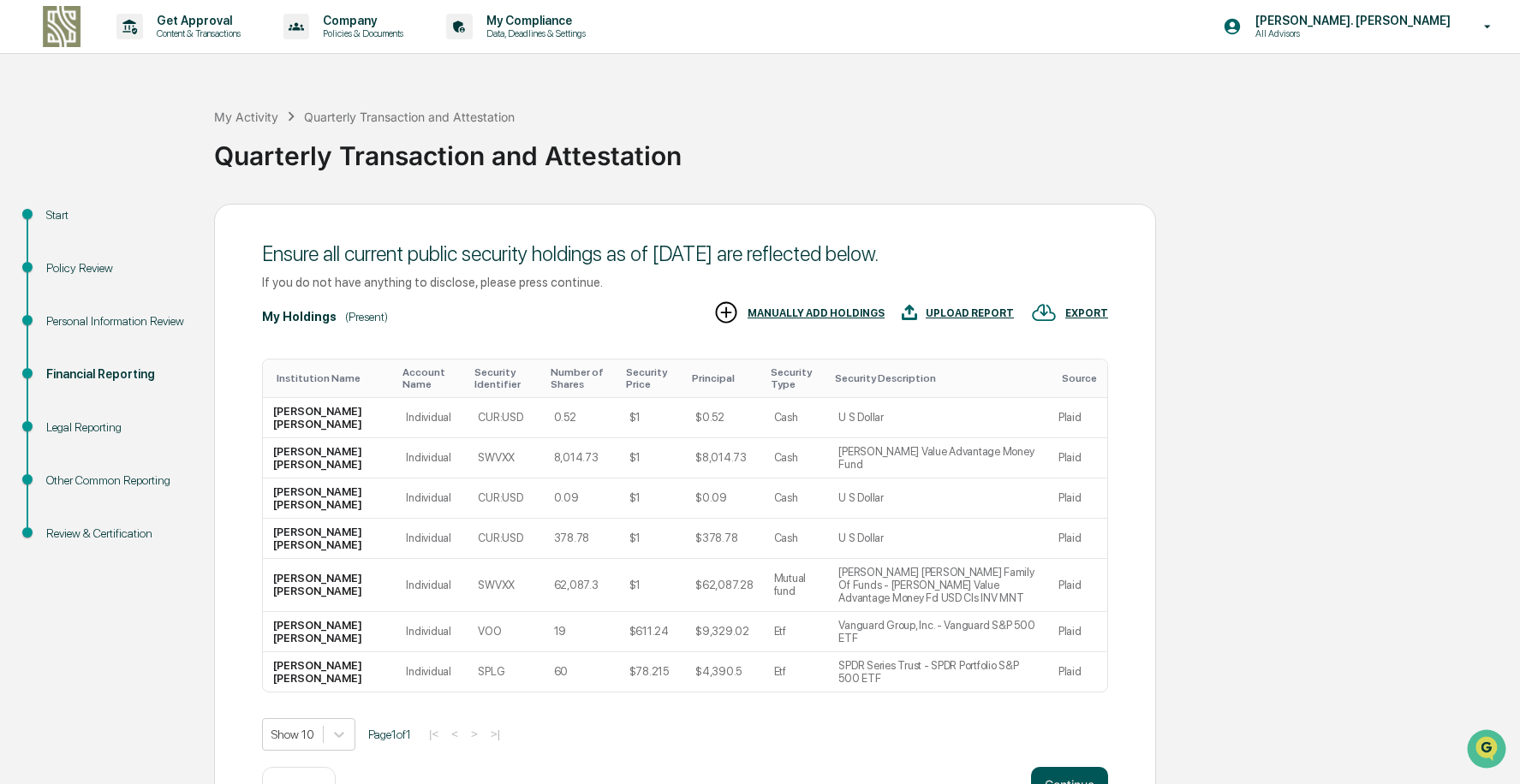
click at [1052, 767] on button "Continue" at bounding box center [1070, 784] width 77 height 34
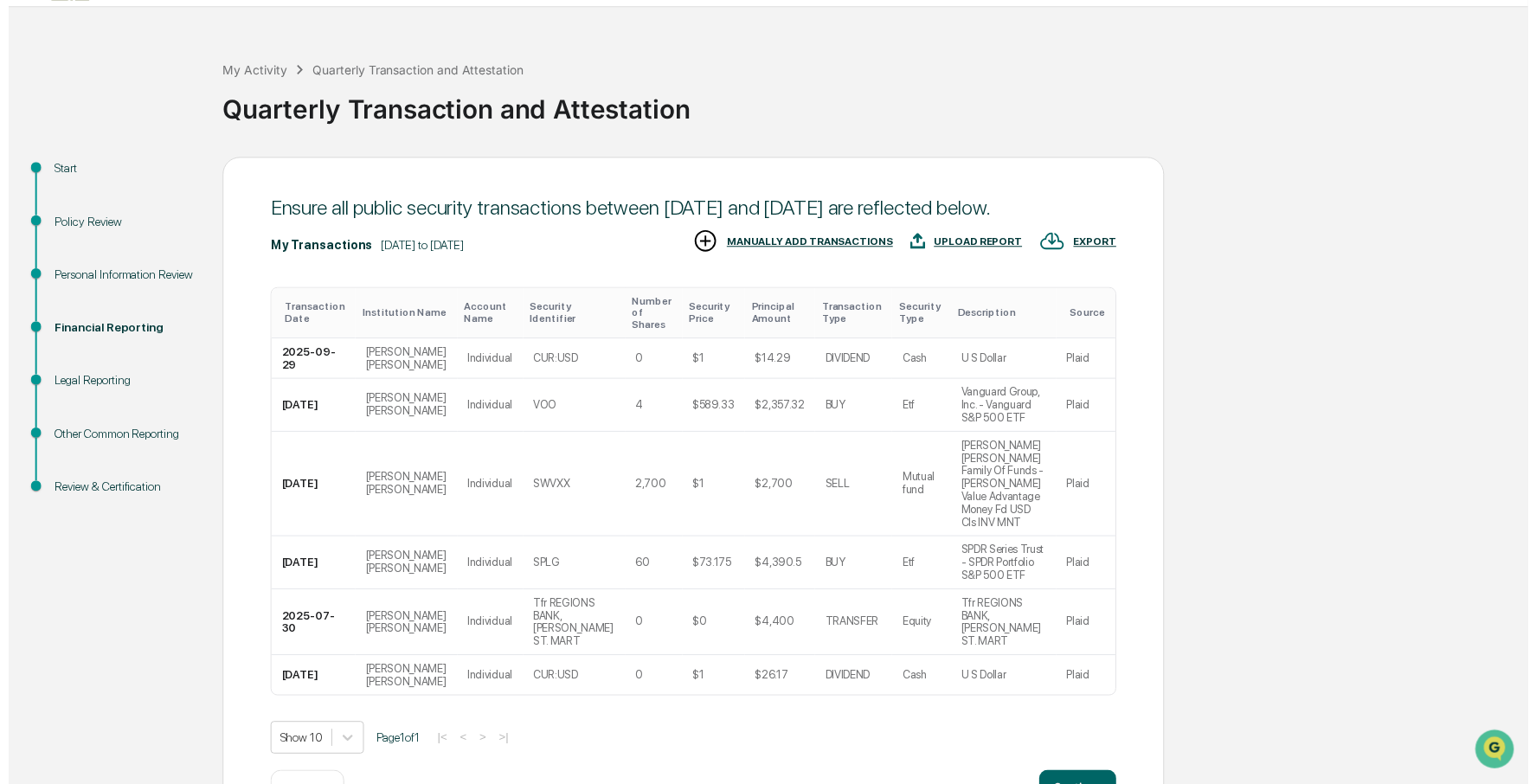
scroll to position [56, 0]
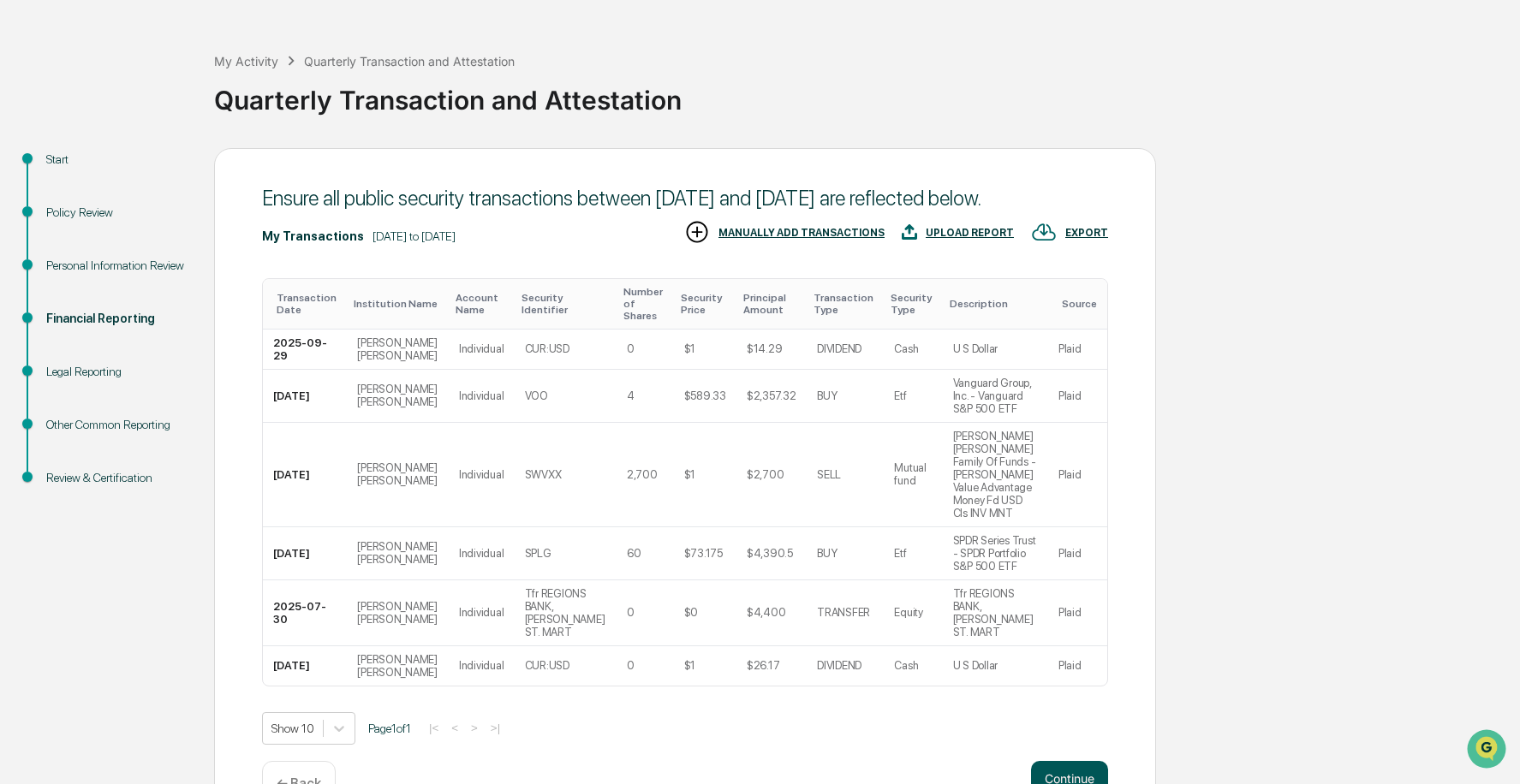
click at [1054, 761] on button "Continue" at bounding box center [1070, 778] width 77 height 34
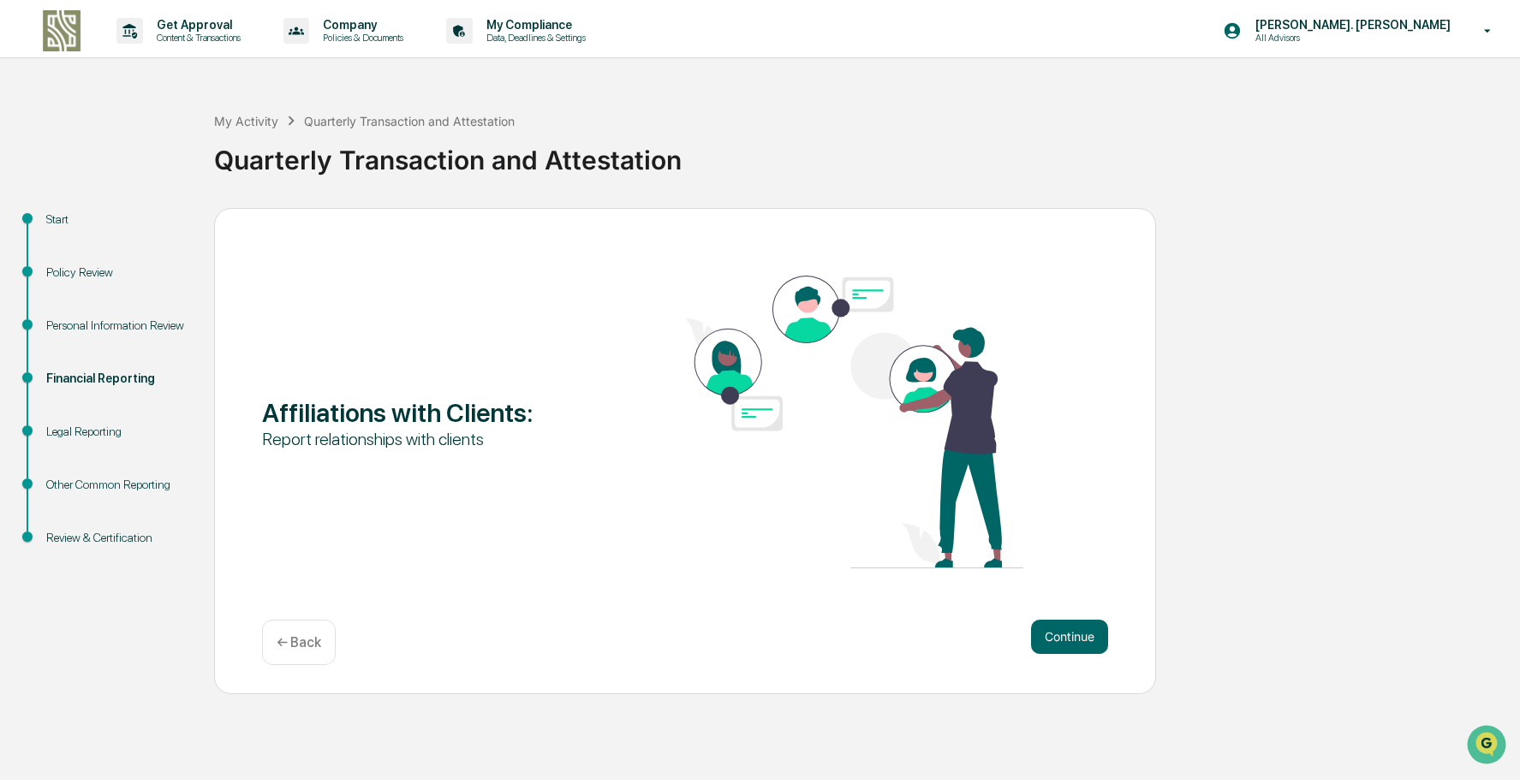
scroll to position [0, 0]
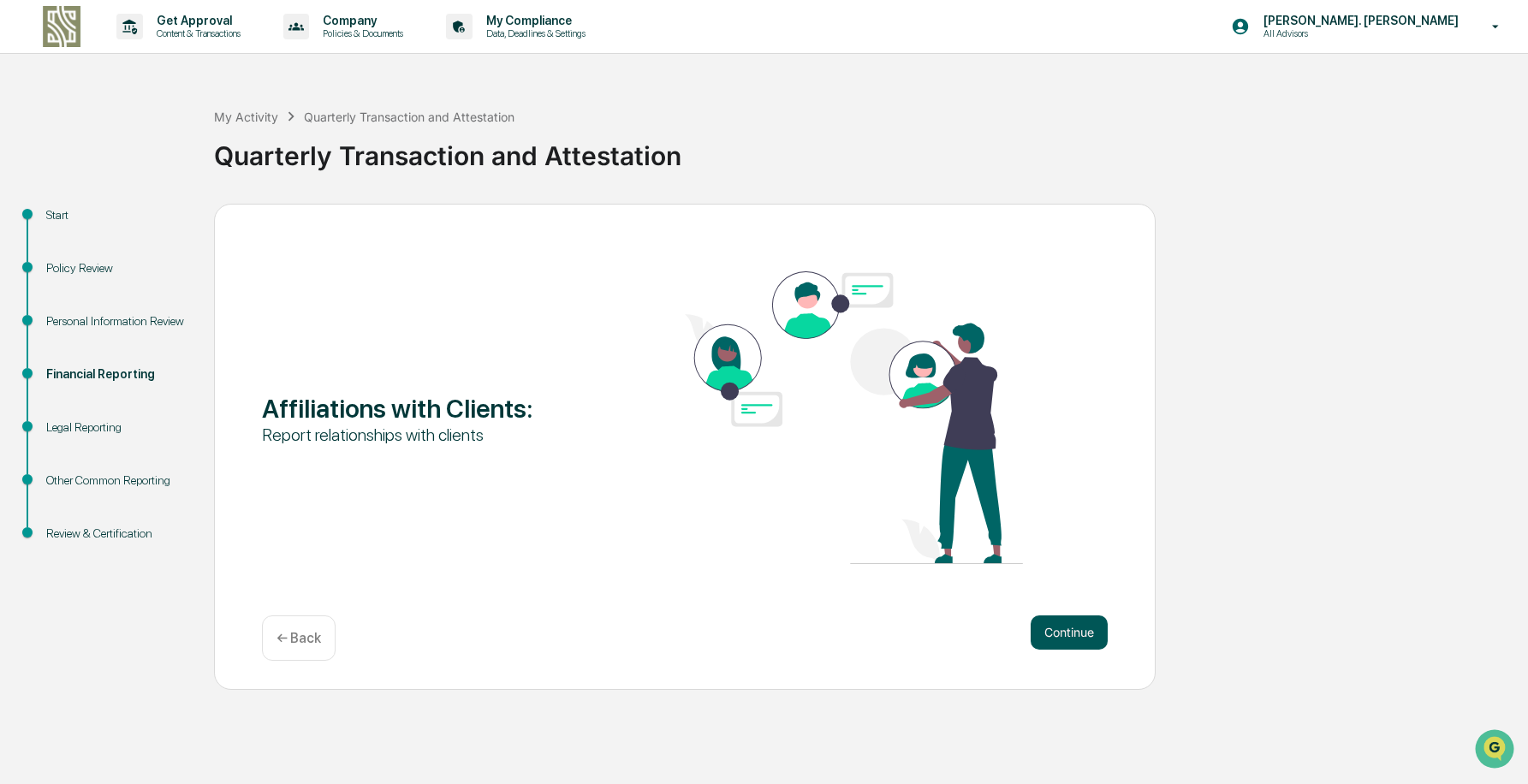
click at [1058, 628] on button "Continue" at bounding box center [1070, 633] width 77 height 34
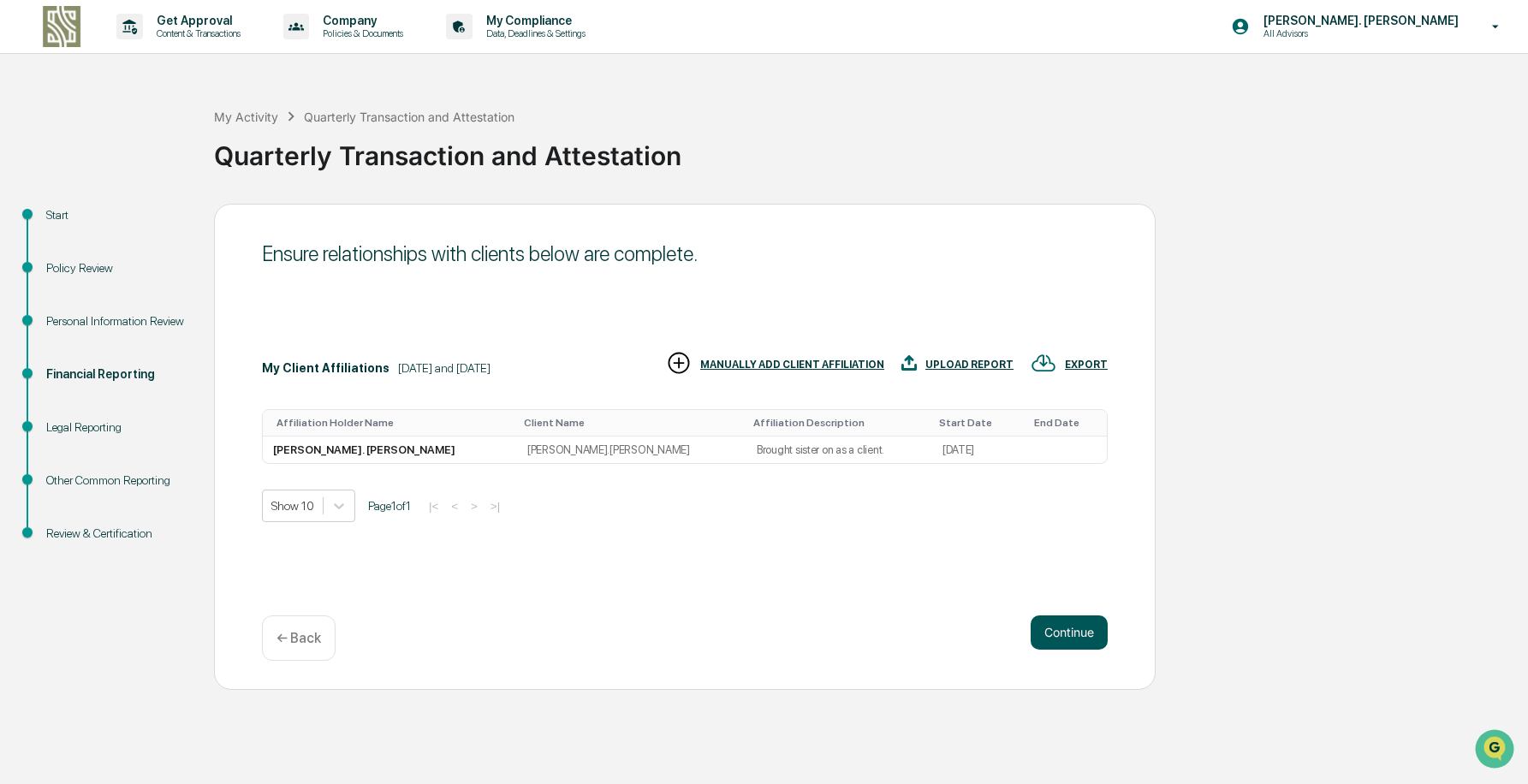
click at [1061, 635] on button "Continue" at bounding box center [1070, 633] width 77 height 34
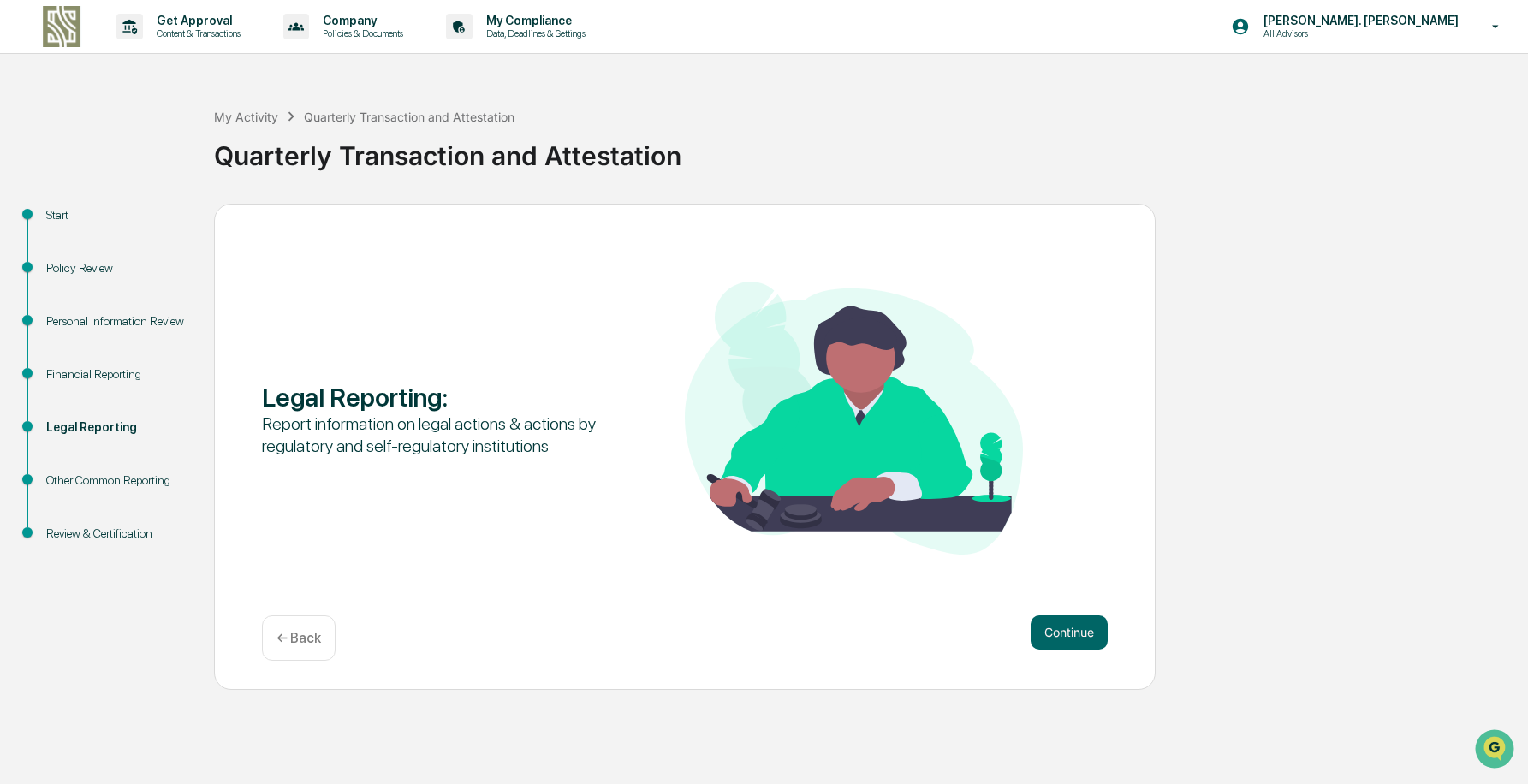
click at [1061, 635] on button "Continue" at bounding box center [1070, 633] width 77 height 34
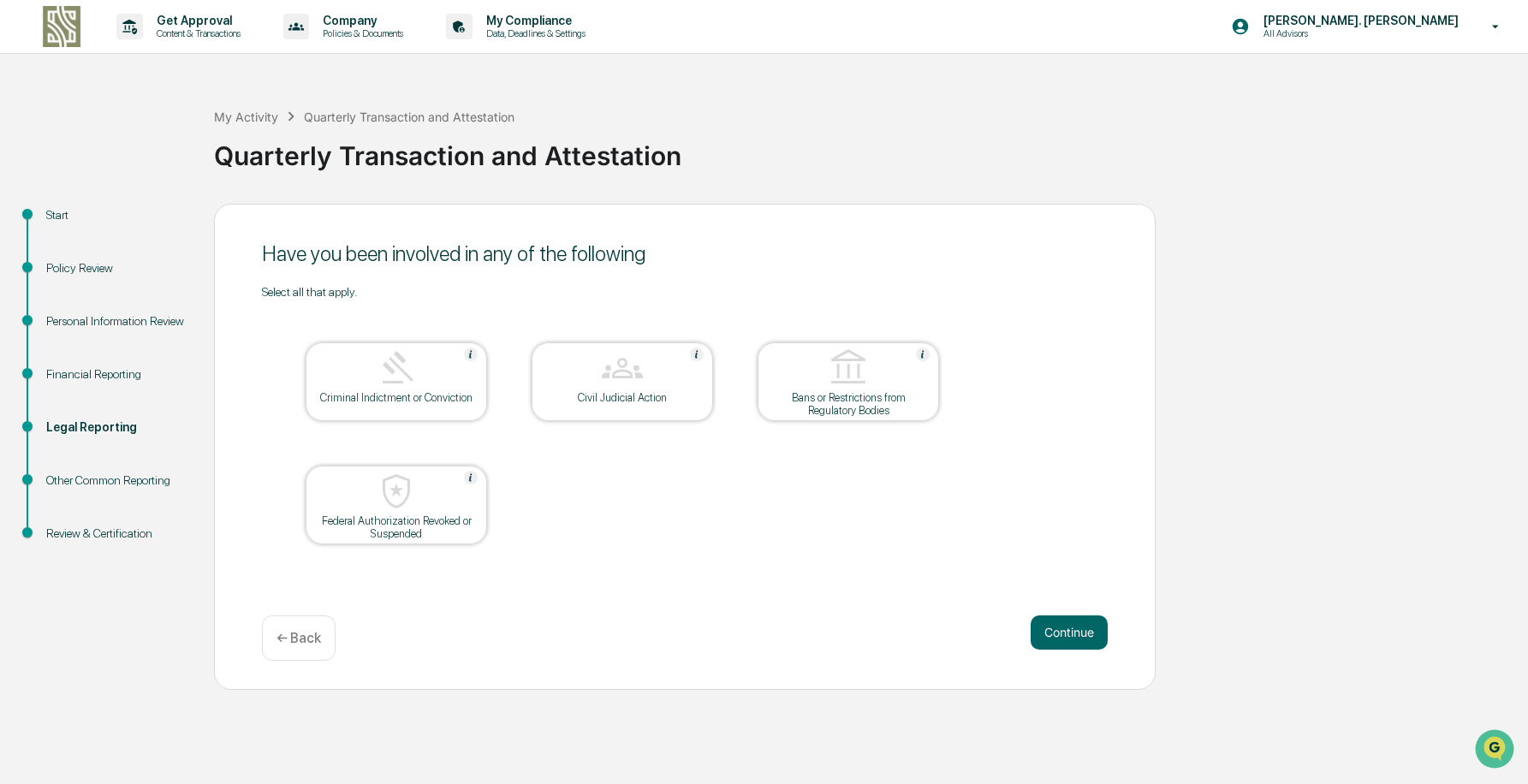
click at [1061, 635] on button "Continue" at bounding box center [1070, 633] width 77 height 34
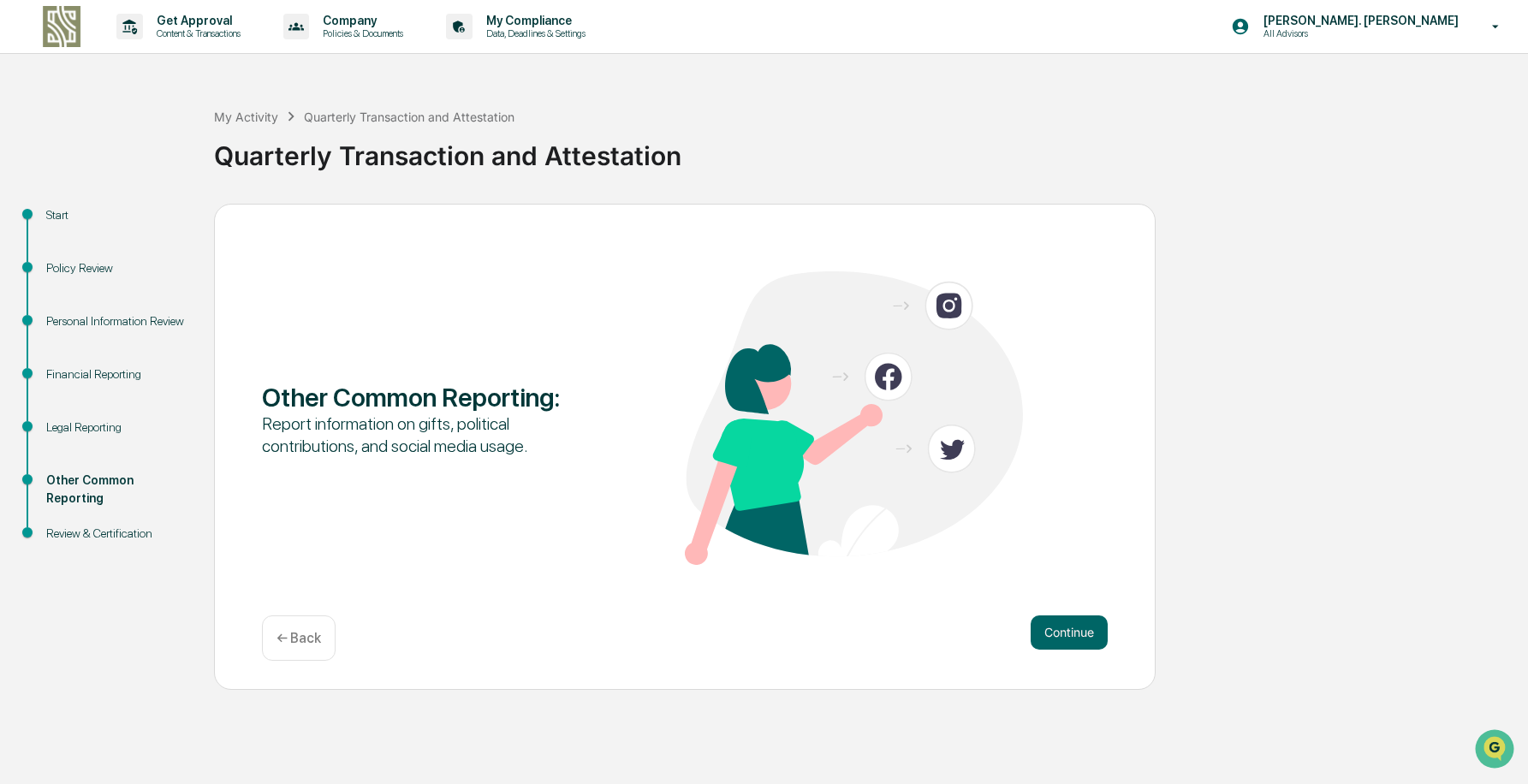
click at [1061, 635] on button "Continue" at bounding box center [1070, 633] width 77 height 34
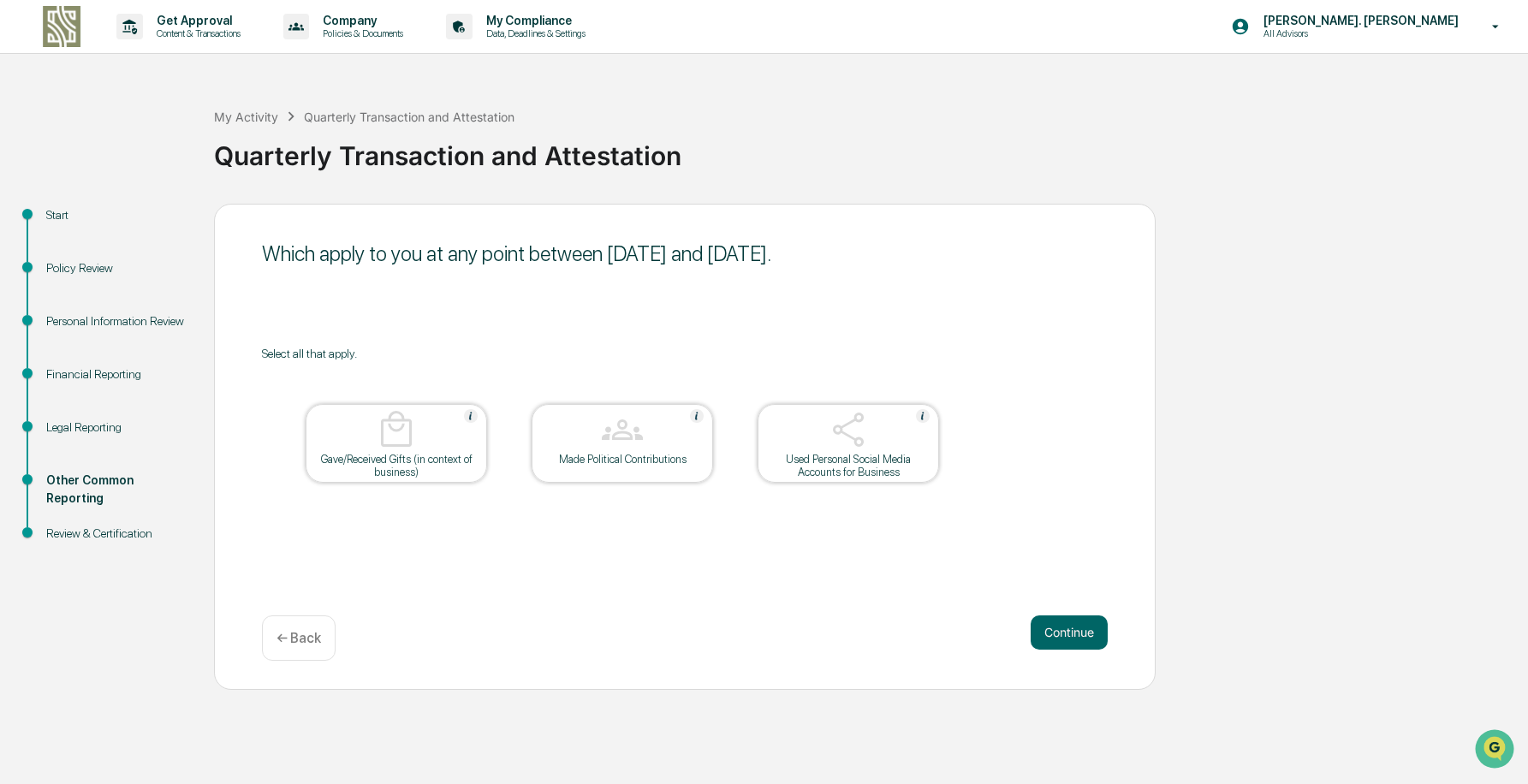
click at [1061, 635] on button "Continue" at bounding box center [1070, 633] width 77 height 34
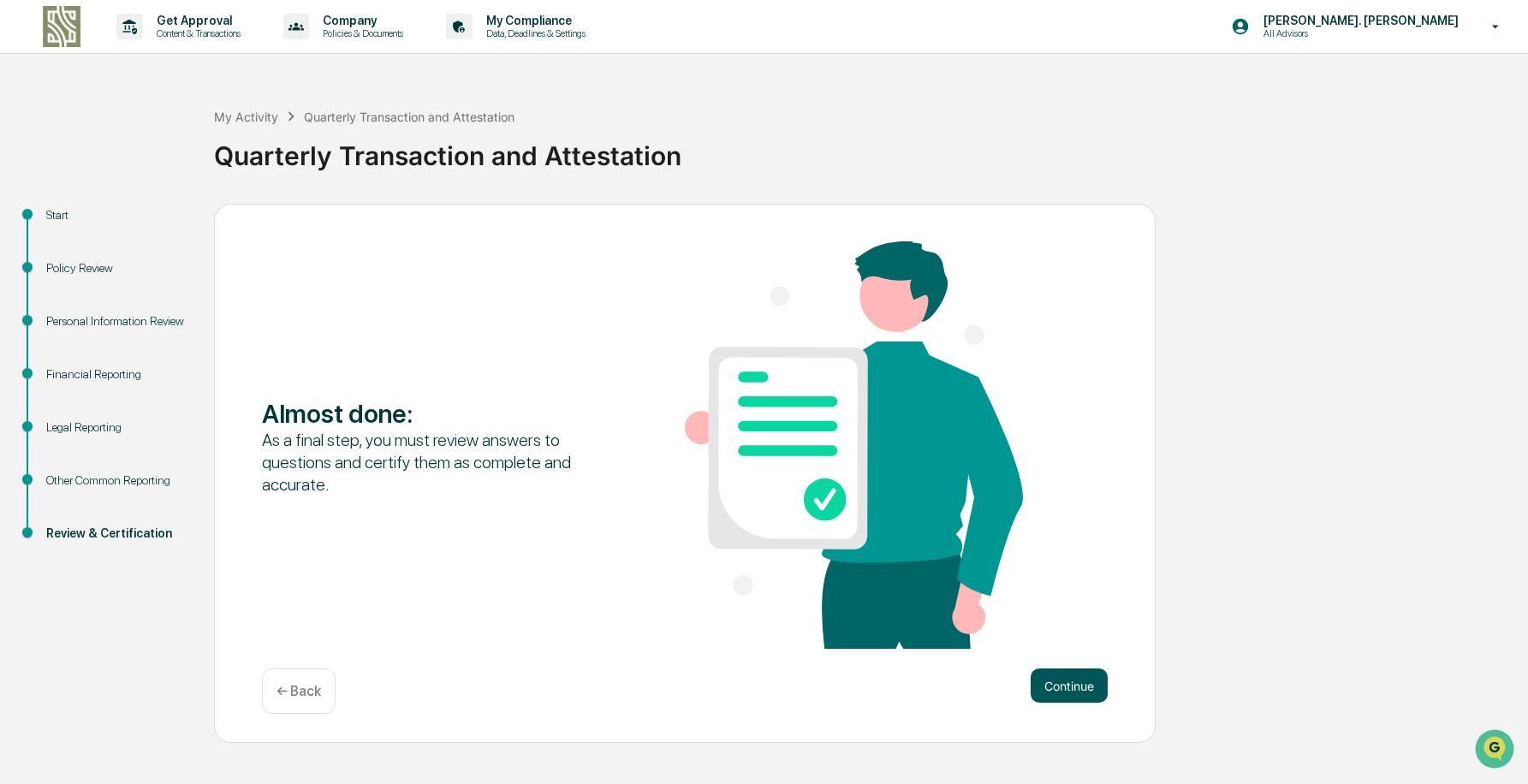
click at [1055, 682] on button "Continue" at bounding box center [1070, 686] width 77 height 34
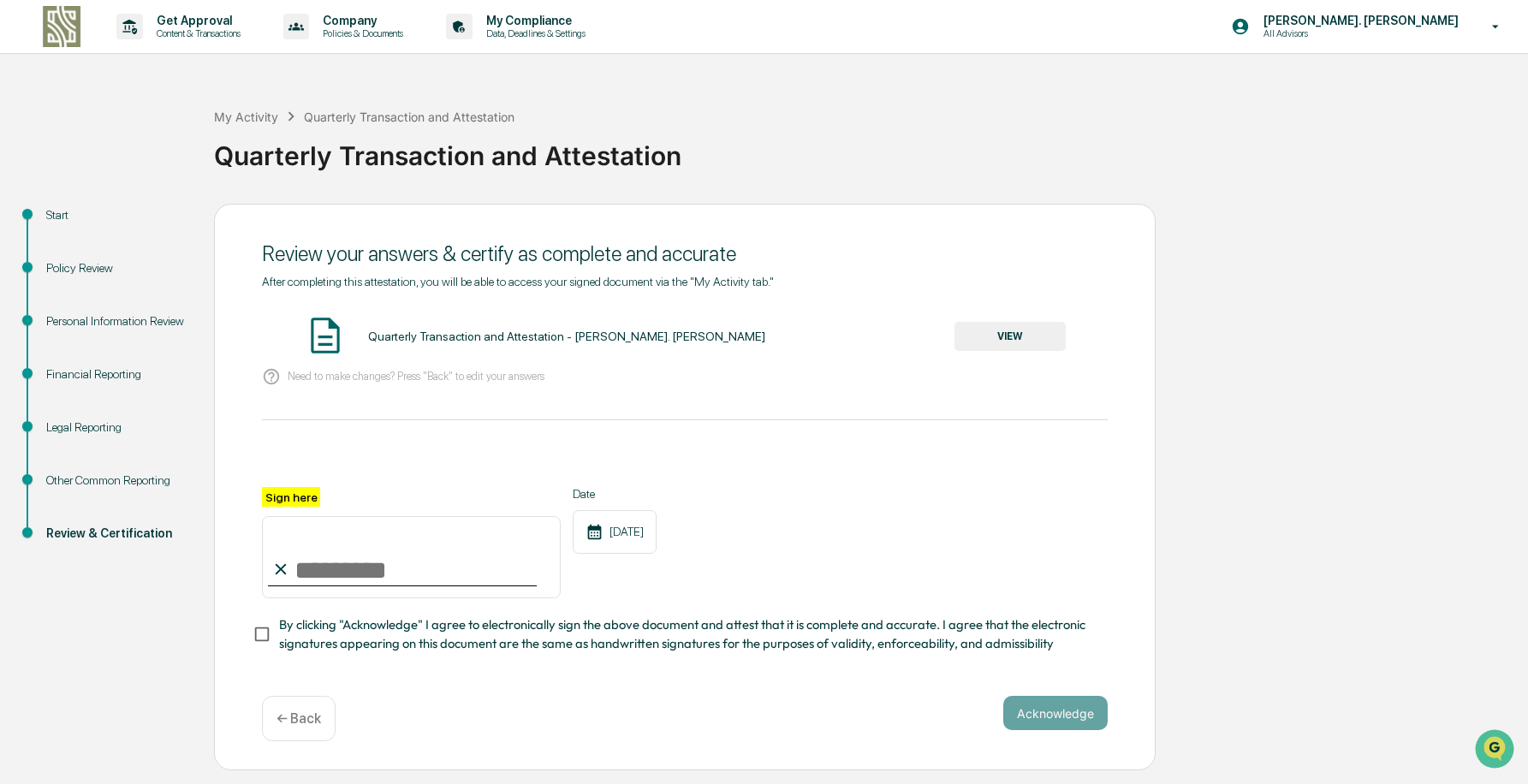
click at [368, 551] on input "Sign here" at bounding box center [412, 558] width 299 height 82
click at [322, 558] on input "Sign here" at bounding box center [412, 558] width 299 height 82
type input "**********"
click at [1003, 344] on button "VIEW" at bounding box center [1010, 337] width 111 height 30
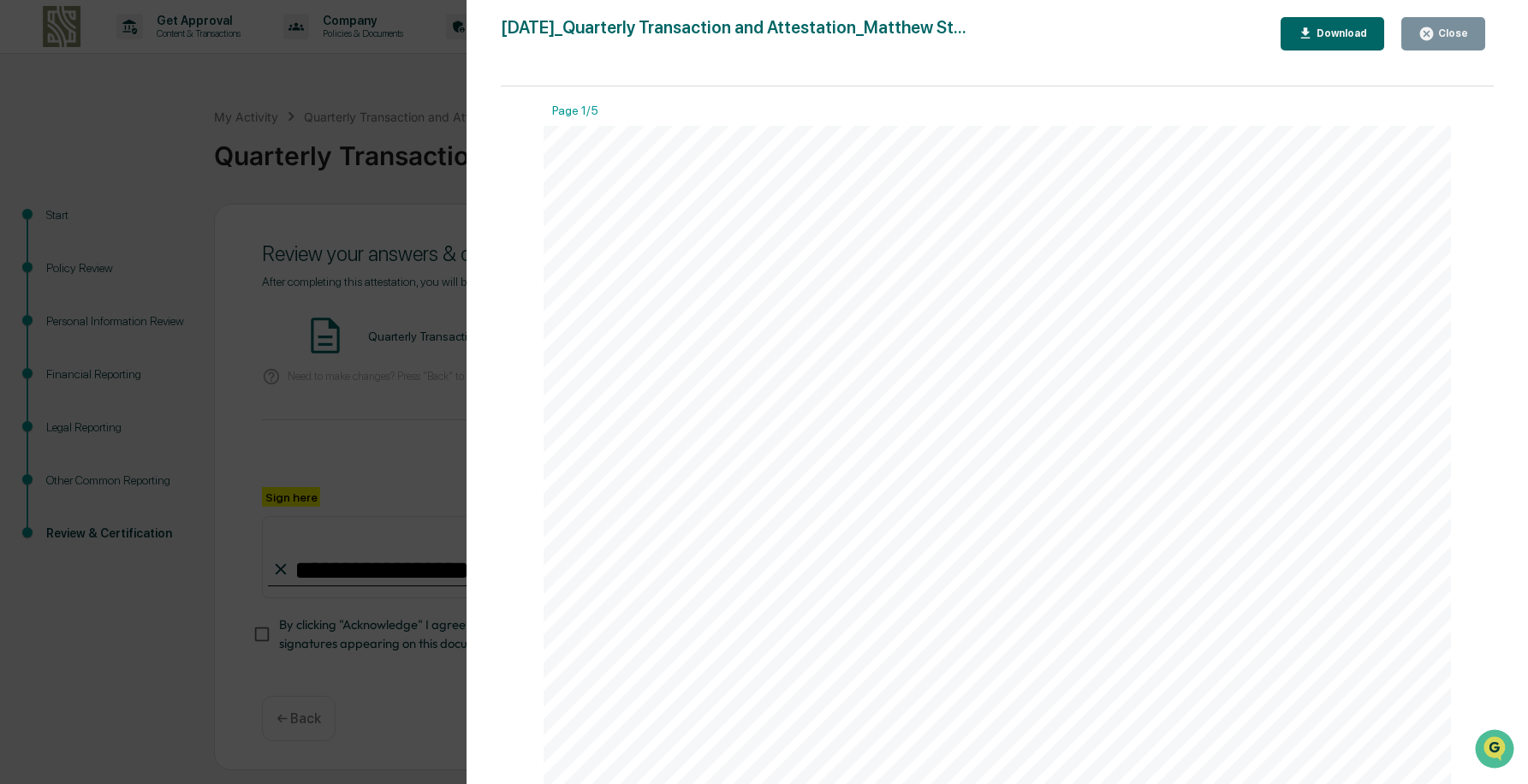
click at [1438, 34] on div "Close" at bounding box center [1451, 33] width 33 height 12
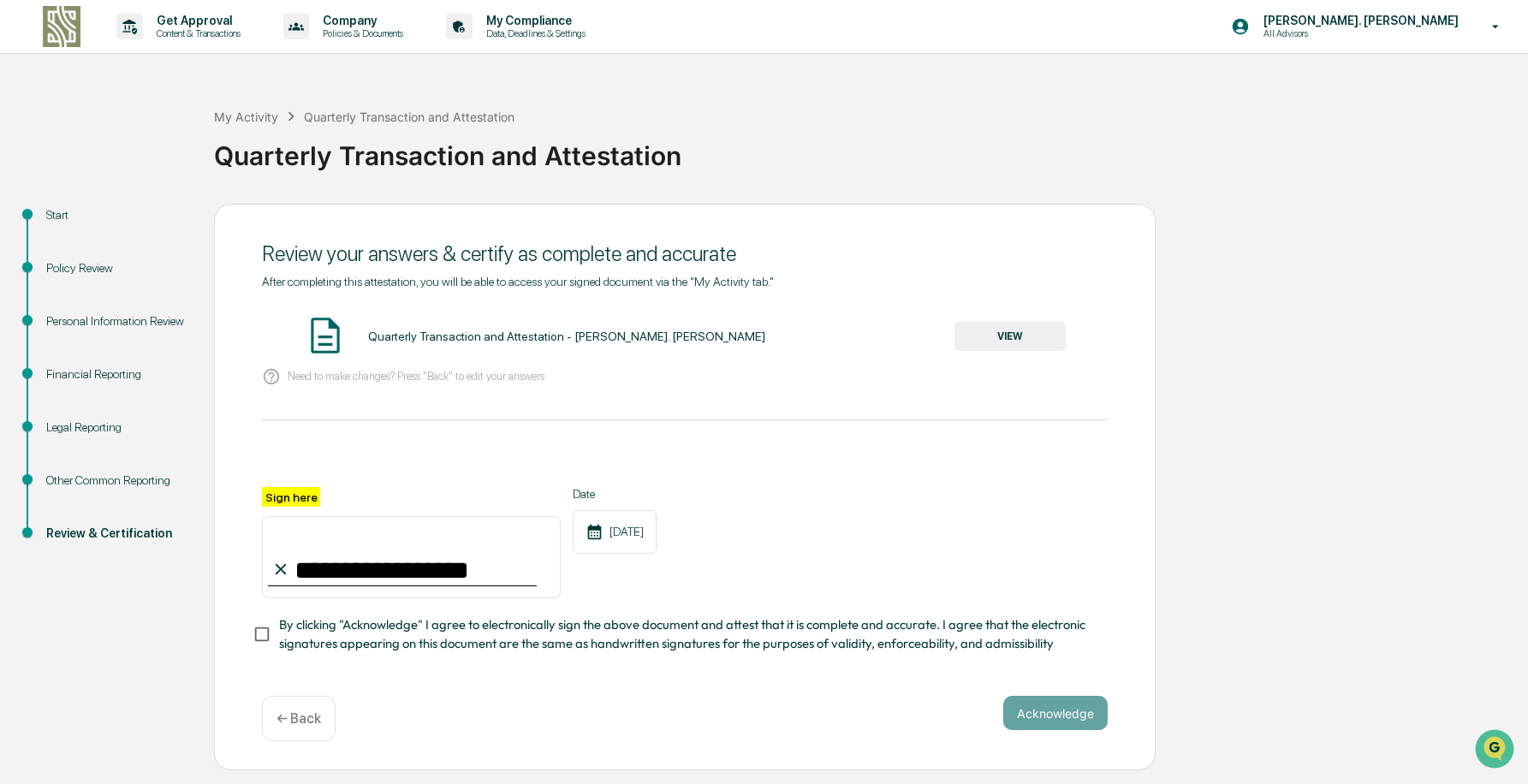
click at [333, 632] on span "By clicking "Acknowledge" I agree to electronically sign the above document and…" at bounding box center [687, 635] width 815 height 38
click at [1062, 725] on button "Acknowledge" at bounding box center [1055, 713] width 105 height 34
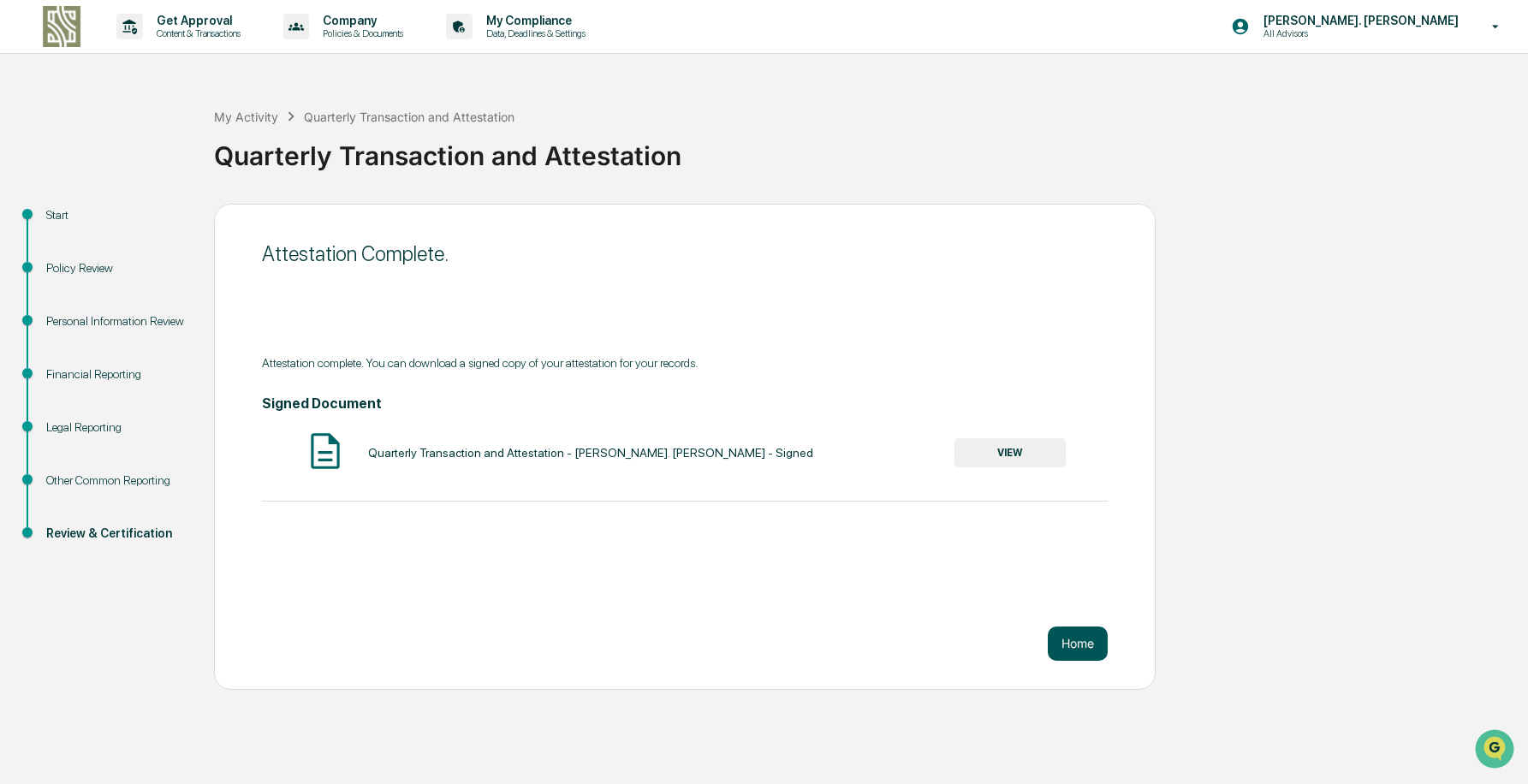
click at [1068, 644] on button "Home" at bounding box center [1078, 643] width 60 height 34
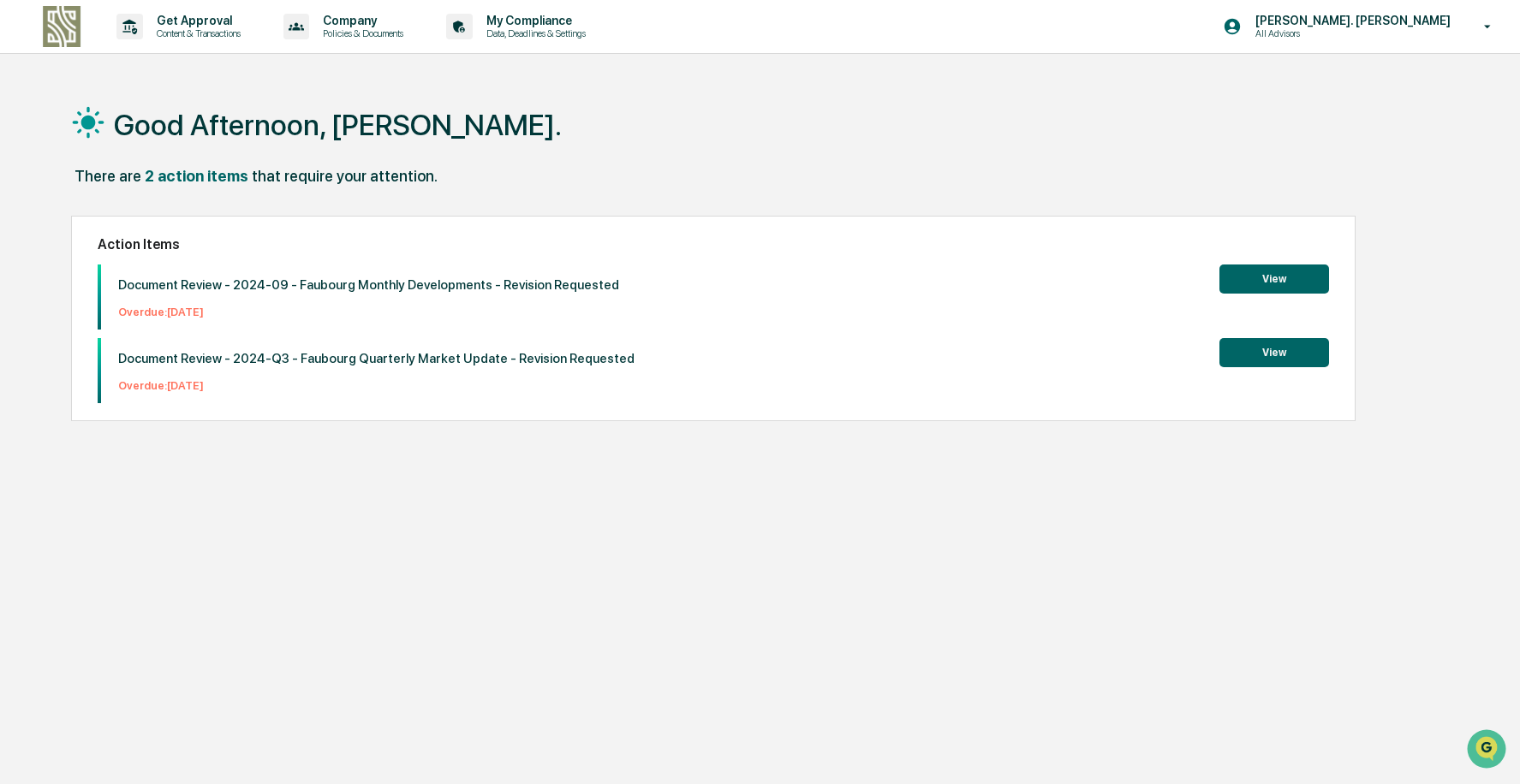
click at [207, 520] on div "Good Afternoon, [PERSON_NAME]. There are 2 action items that require your atten…" at bounding box center [756, 473] width 1420 height 784
